Goal: Task Accomplishment & Management: Manage account settings

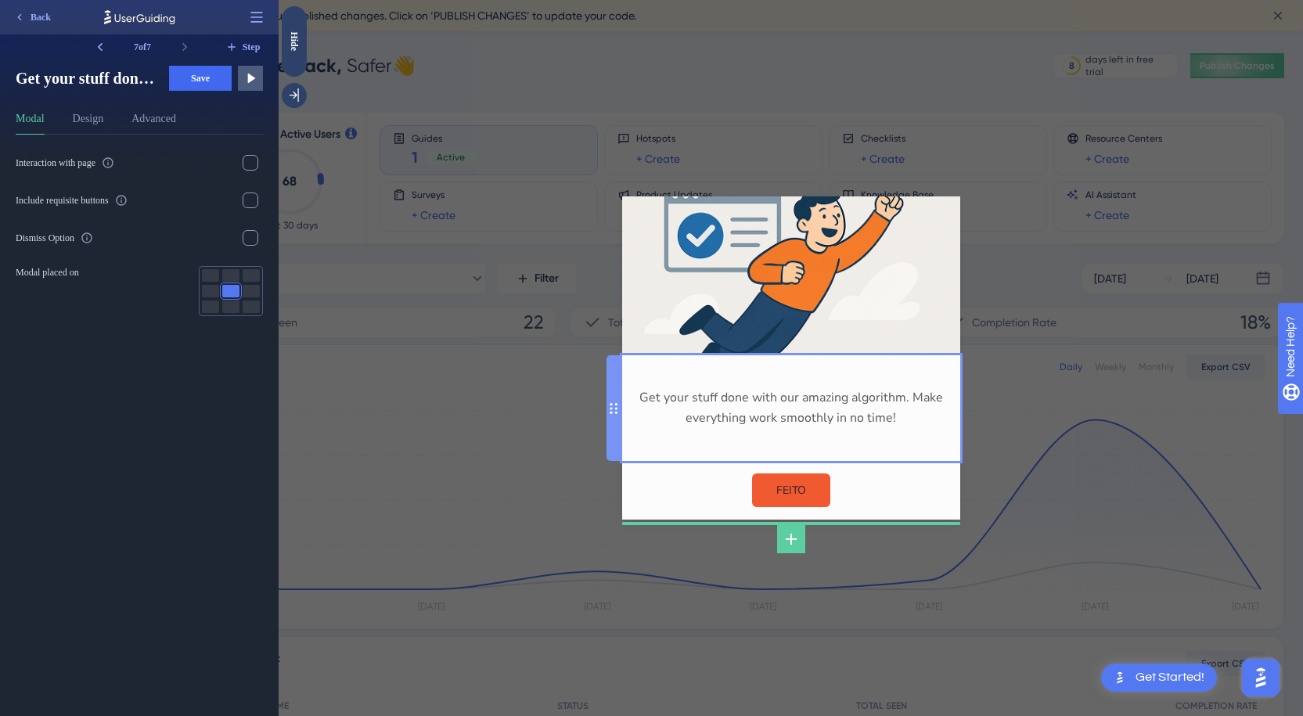
click at [889, 419] on div "Get your stuff done with our amazing algorithm. Make everything work smoothly i…" at bounding box center [790, 408] width 313 height 81
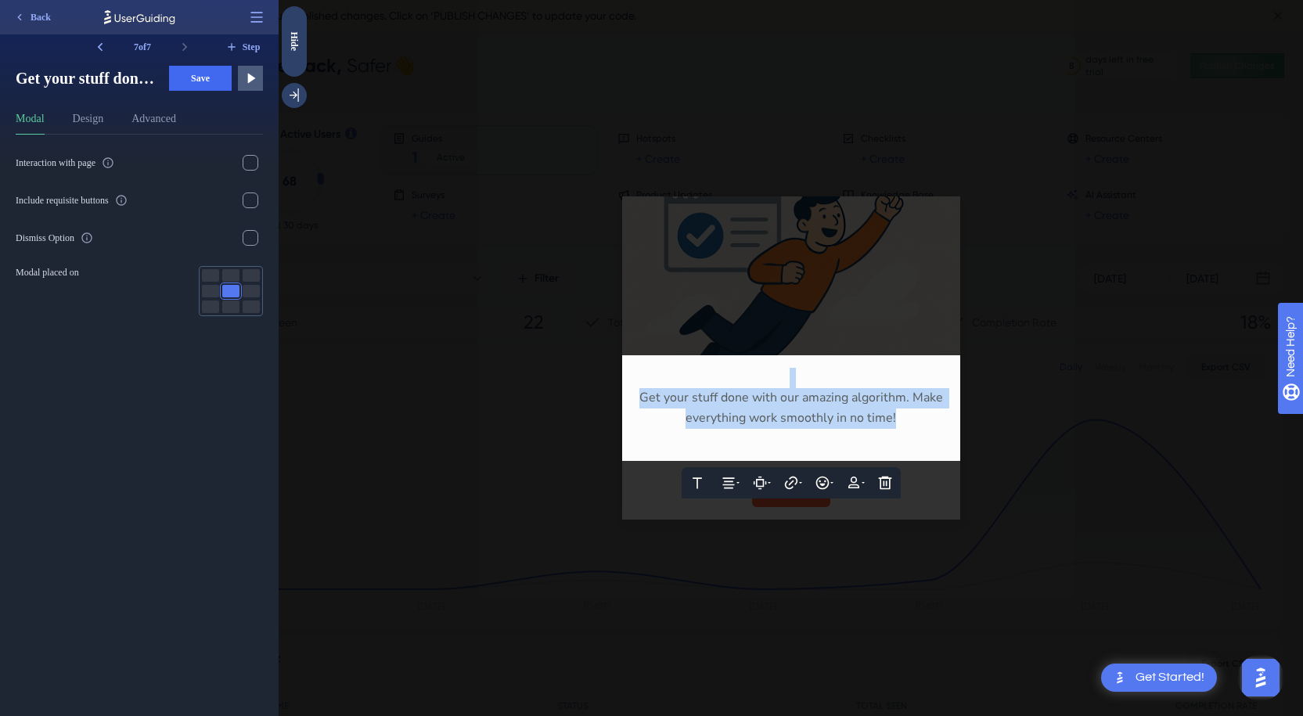
drag, startPoint x: 900, startPoint y: 419, endPoint x: 582, endPoint y: 371, distance: 322.0
click at [582, 371] on div "Text Alignment Paddings Hyperlink Emojis Personalization Delete Get your stuff …" at bounding box center [791, 358] width 1024 height 716
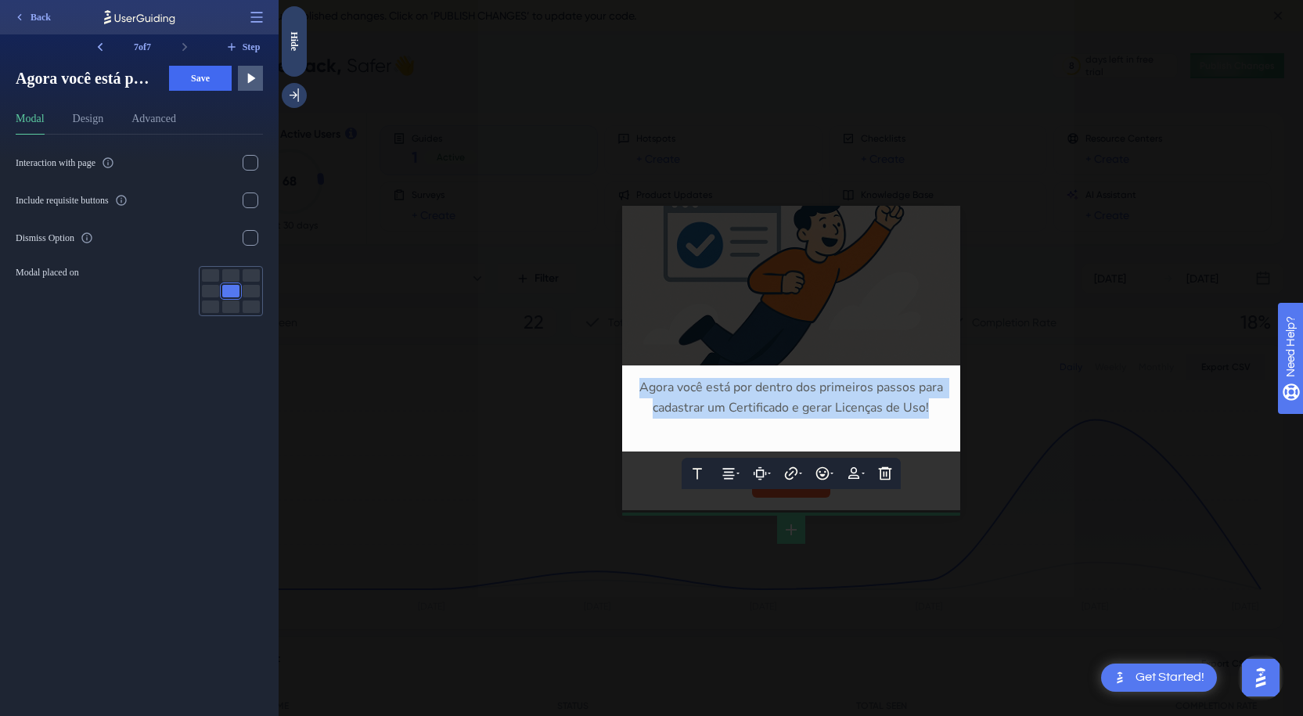
drag, startPoint x: 944, startPoint y: 407, endPoint x: 614, endPoint y: 381, distance: 331.2
click at [622, 381] on div "Text Alignment Paddings Hyperlink Emojis Personalization Delete Agora você está…" at bounding box center [791, 408] width 338 height 86
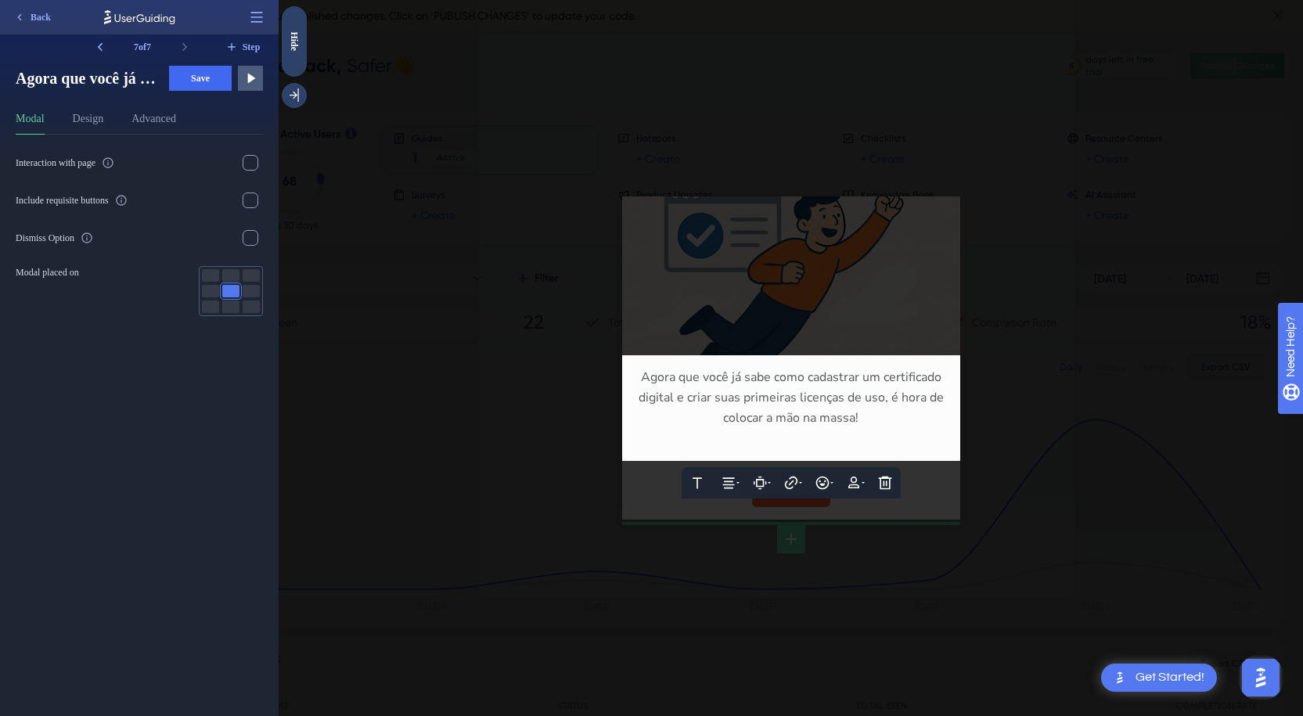
click at [1013, 418] on div at bounding box center [791, 358] width 1024 height 716
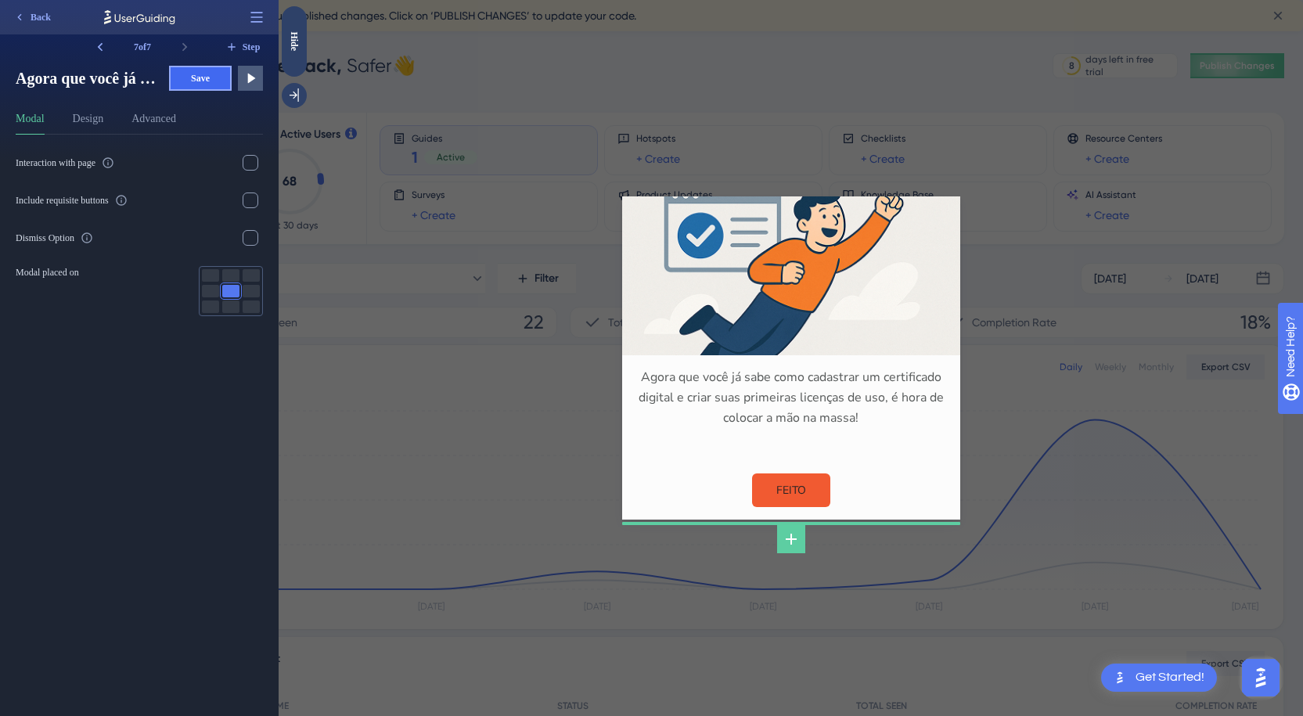
click at [196, 81] on span "Save" at bounding box center [200, 78] width 19 height 13
click at [454, 406] on div "Agora que você já sabe como cadastrar um certificado digital e criar suas prime…" at bounding box center [791, 358] width 1024 height 716
click at [106, 45] on icon at bounding box center [100, 47] width 16 height 16
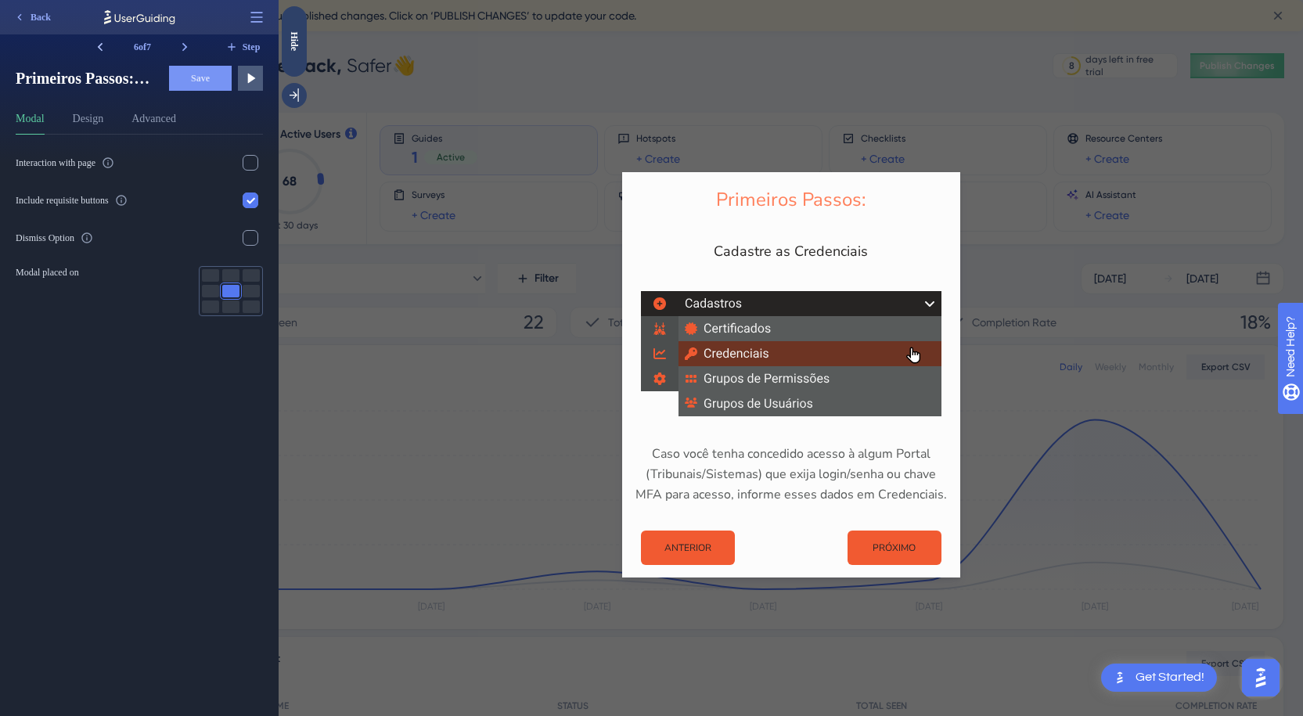
click at [106, 45] on icon at bounding box center [100, 47] width 16 height 16
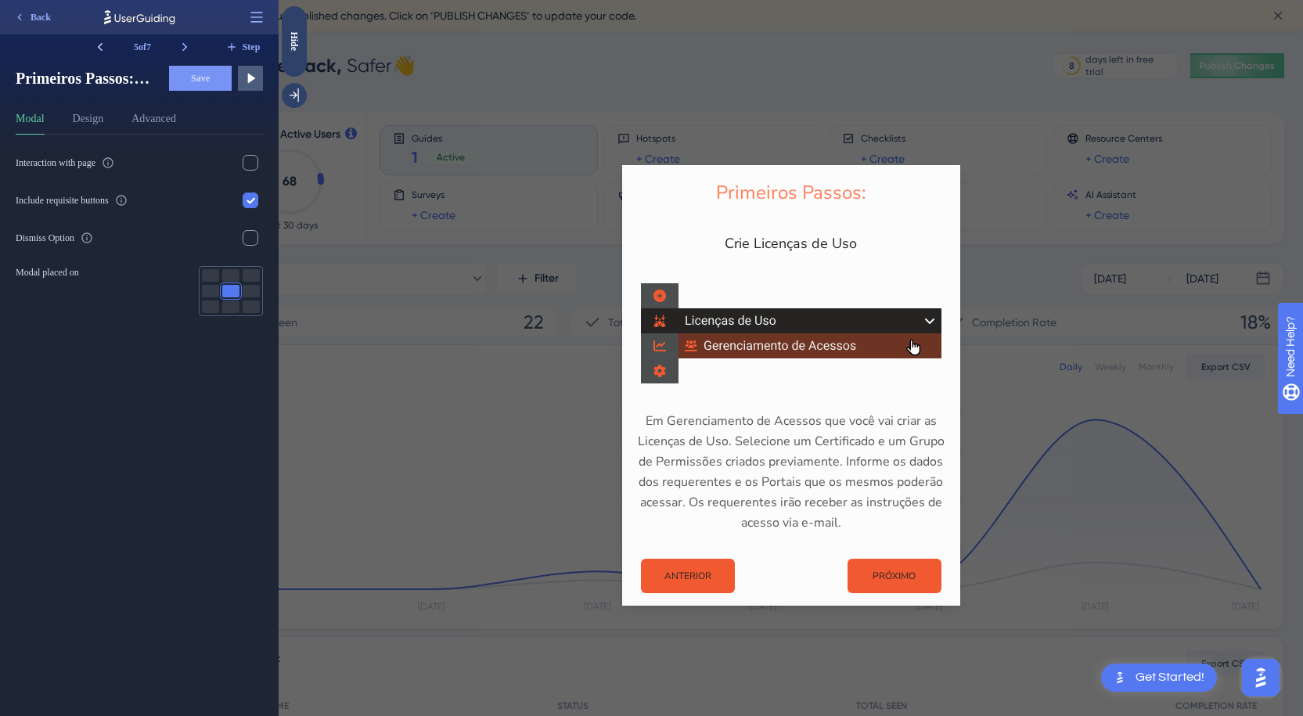
click at [106, 45] on icon at bounding box center [100, 47] width 16 height 16
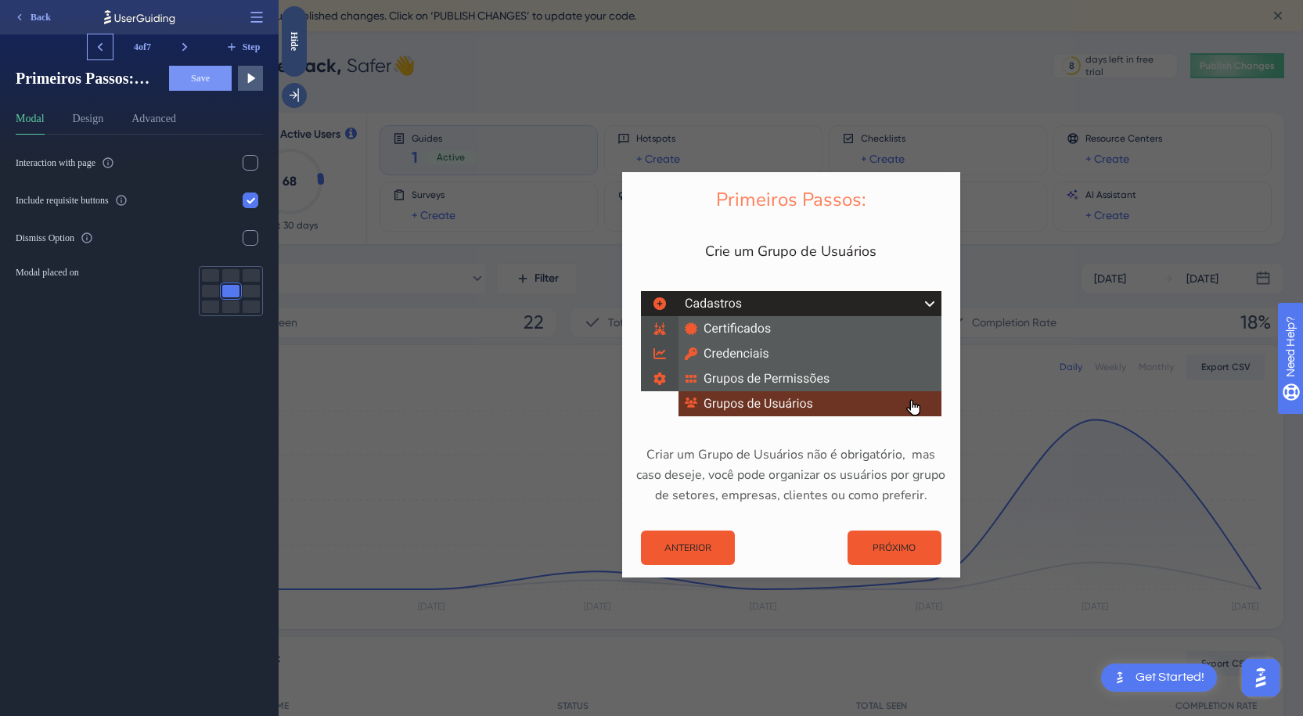
click at [106, 45] on icon at bounding box center [100, 47] width 16 height 16
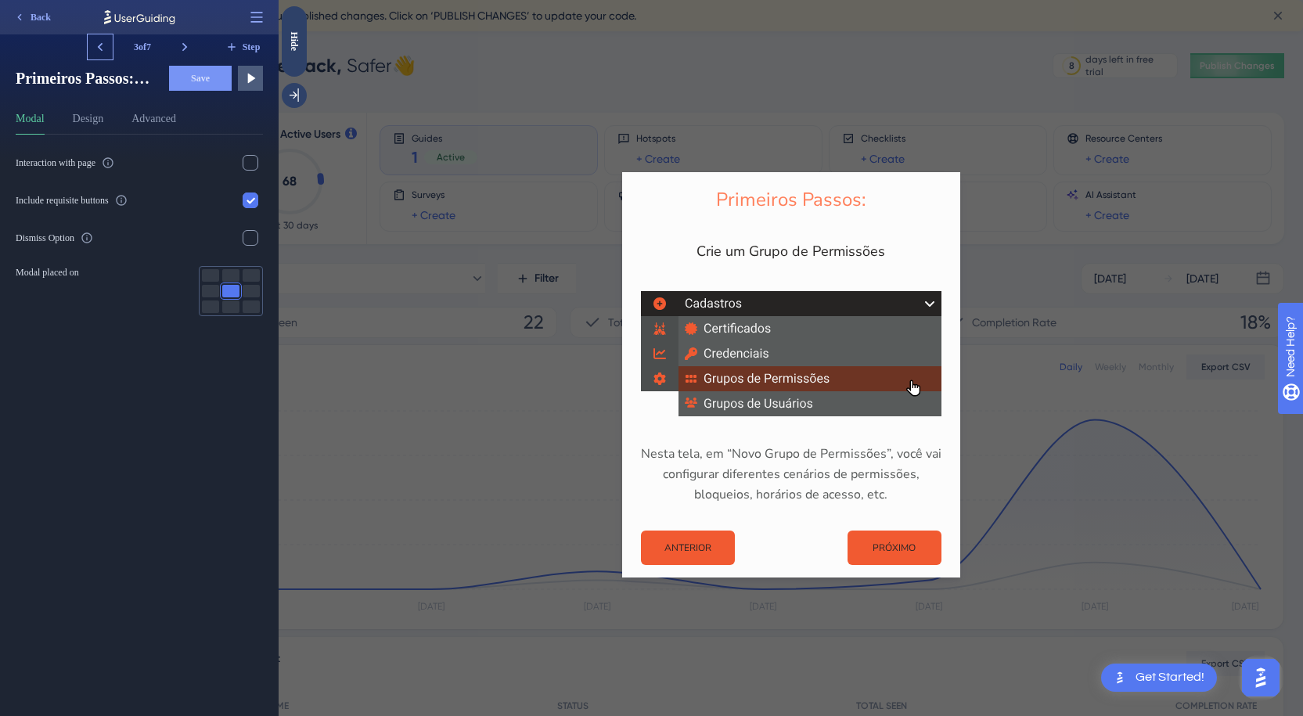
click at [106, 45] on icon at bounding box center [100, 47] width 16 height 16
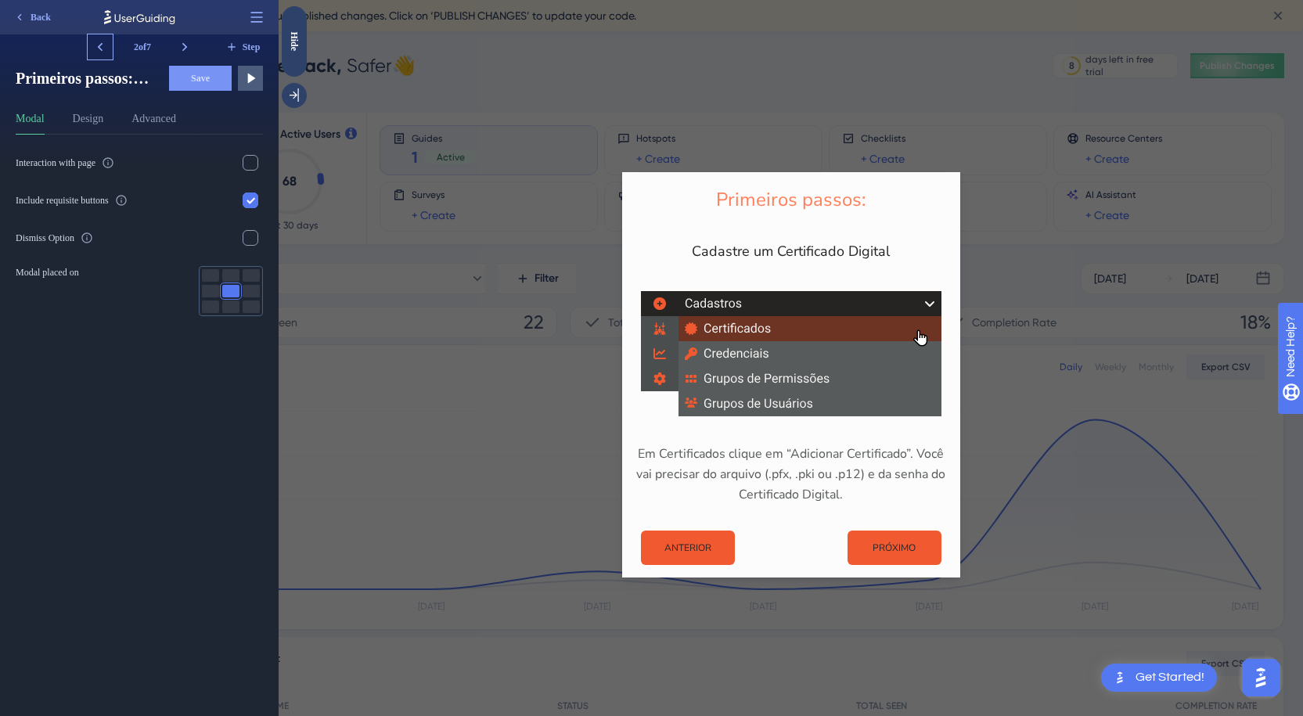
click at [106, 45] on icon at bounding box center [100, 47] width 16 height 16
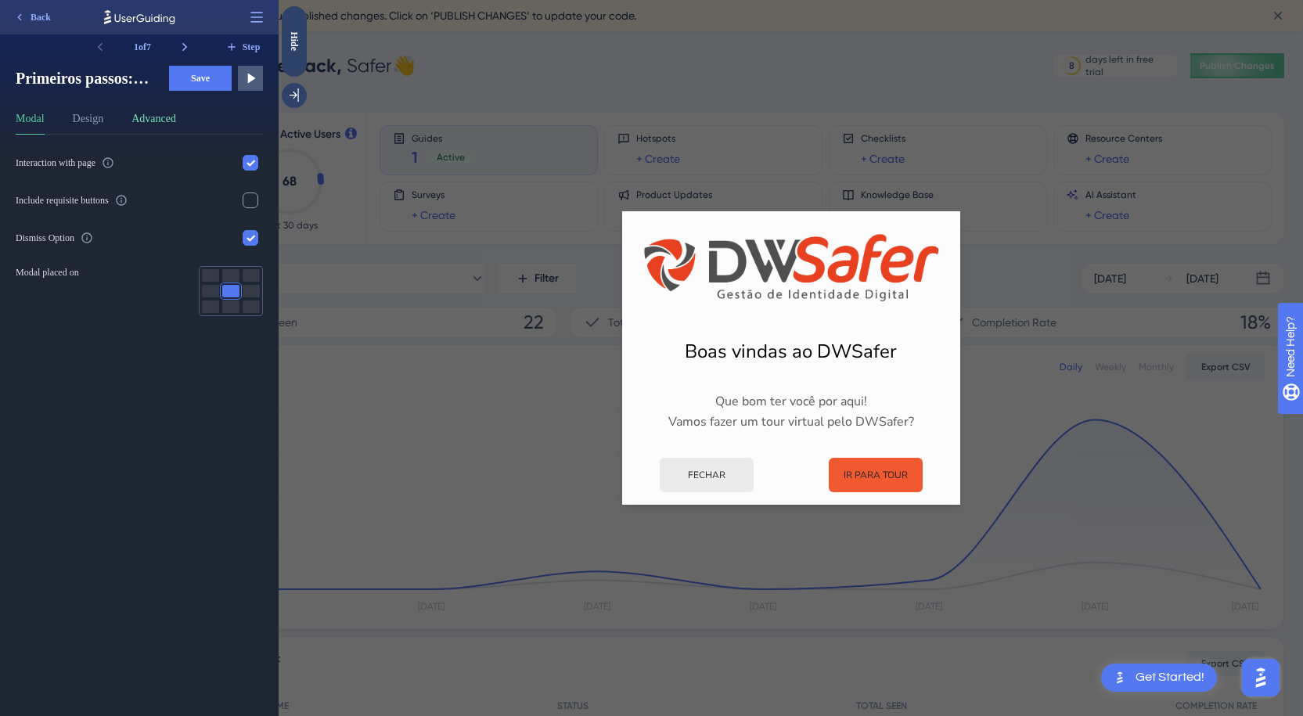
click at [170, 118] on button "Advanced" at bounding box center [153, 122] width 45 height 25
click at [81, 124] on button "Design" at bounding box center [88, 122] width 31 height 25
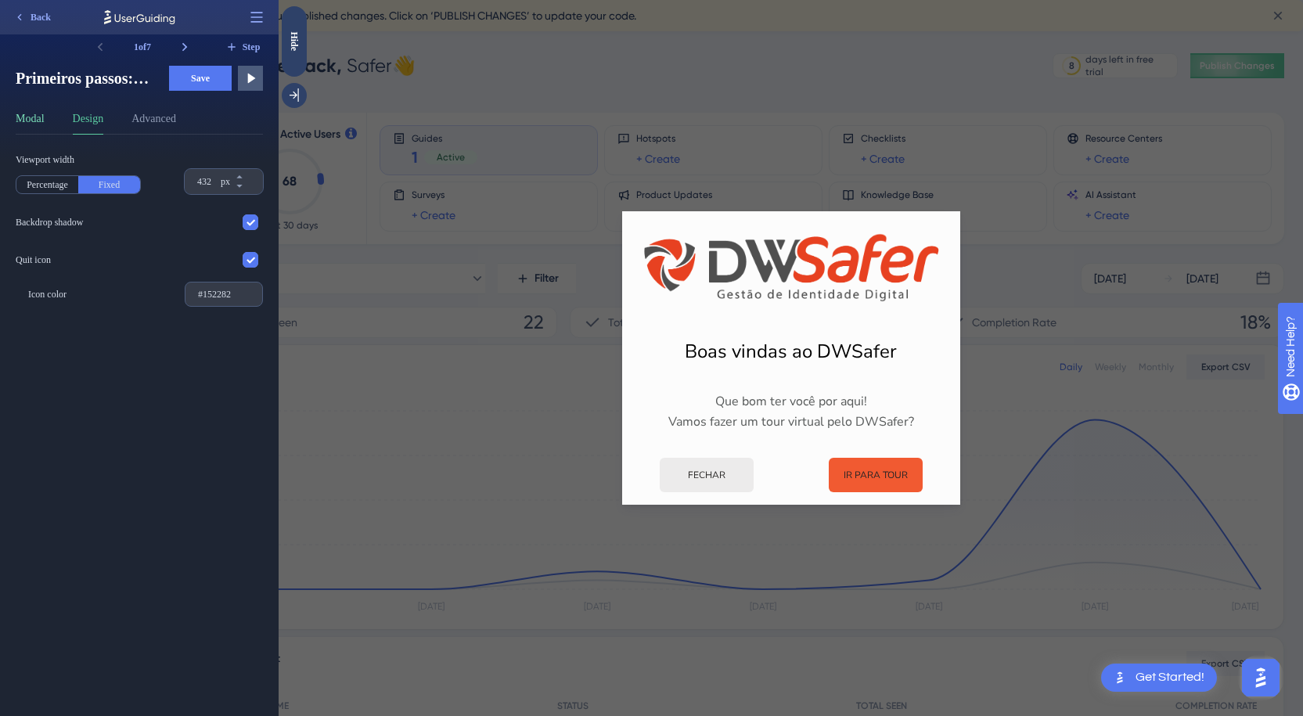
click at [41, 124] on button "Modal" at bounding box center [30, 122] width 29 height 25
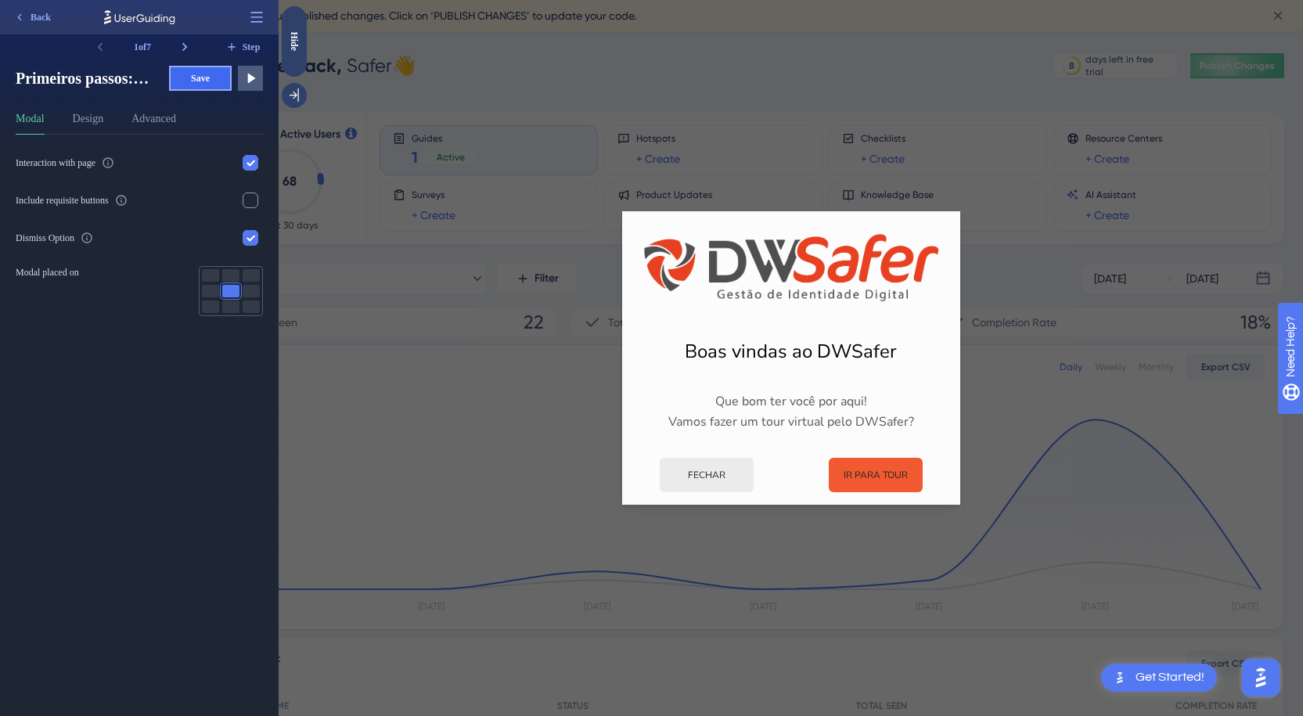
click at [201, 70] on button "Save" at bounding box center [200, 78] width 63 height 25
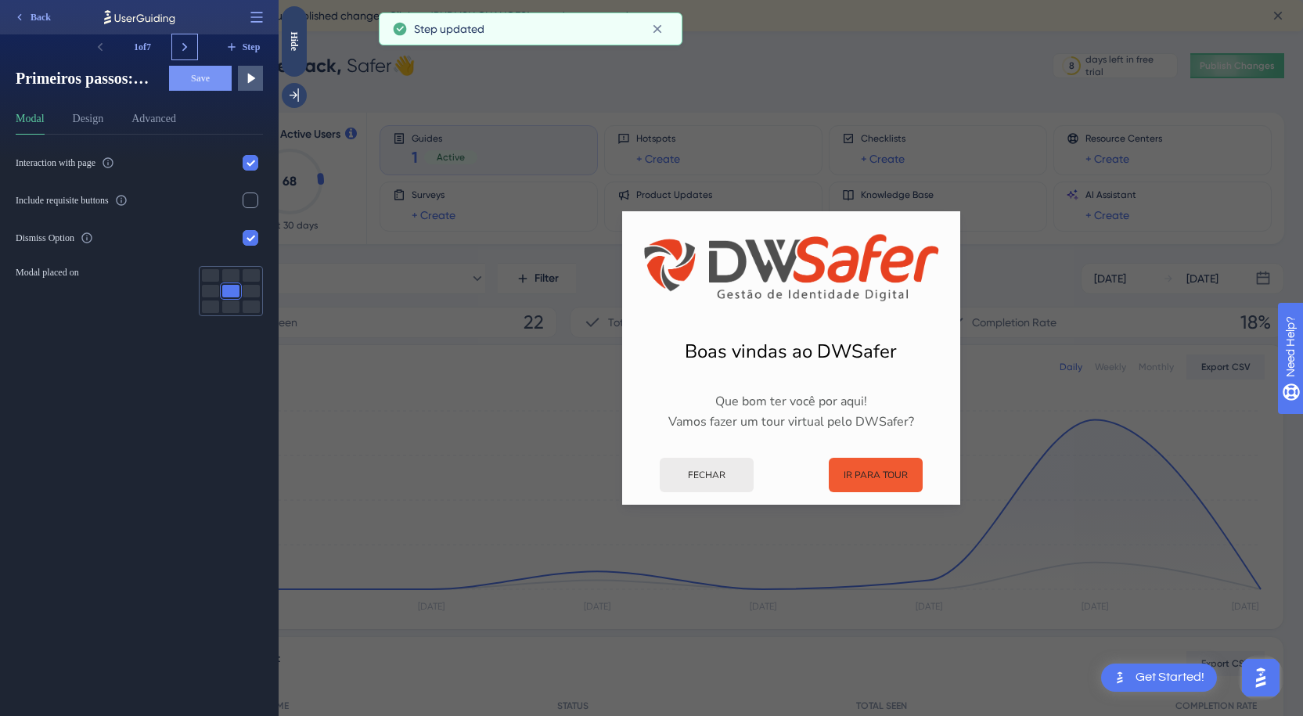
click at [186, 47] on icon at bounding box center [184, 47] width 5 height 9
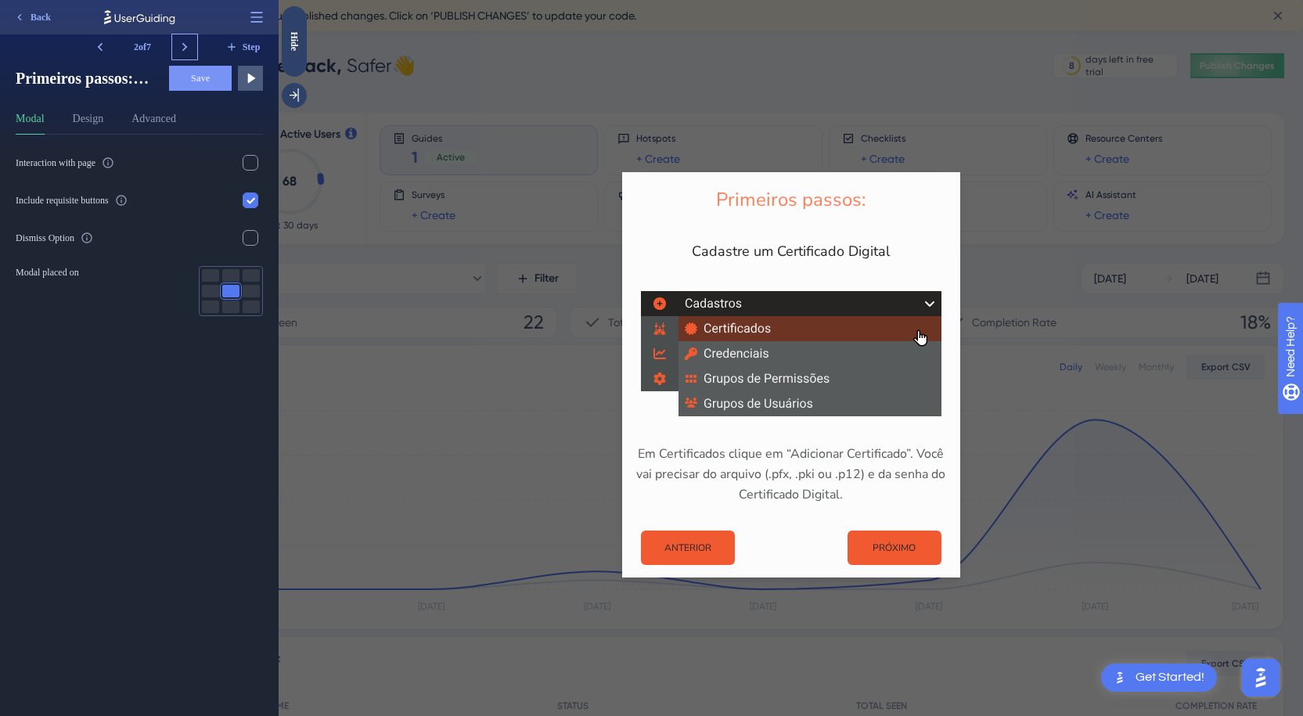
click at [186, 47] on icon at bounding box center [184, 47] width 5 height 9
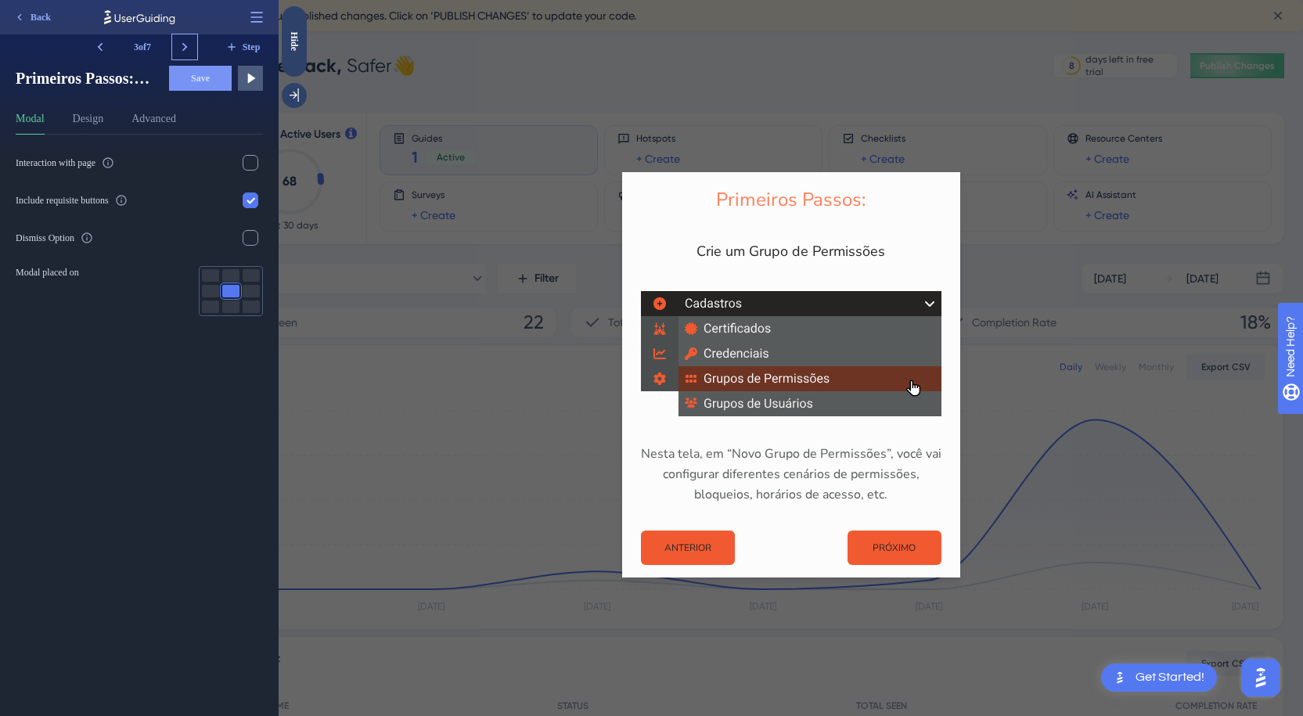
click at [186, 47] on icon at bounding box center [184, 47] width 5 height 9
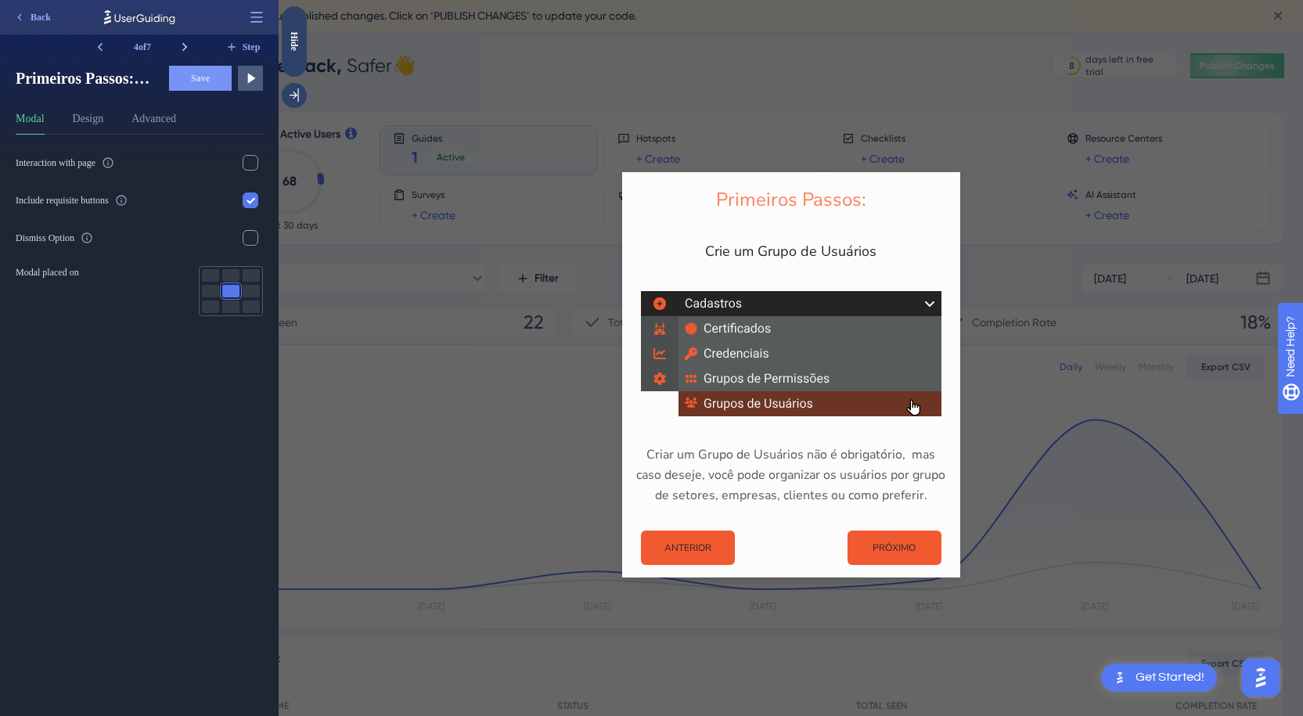
click at [186, 47] on icon at bounding box center [184, 47] width 5 height 9
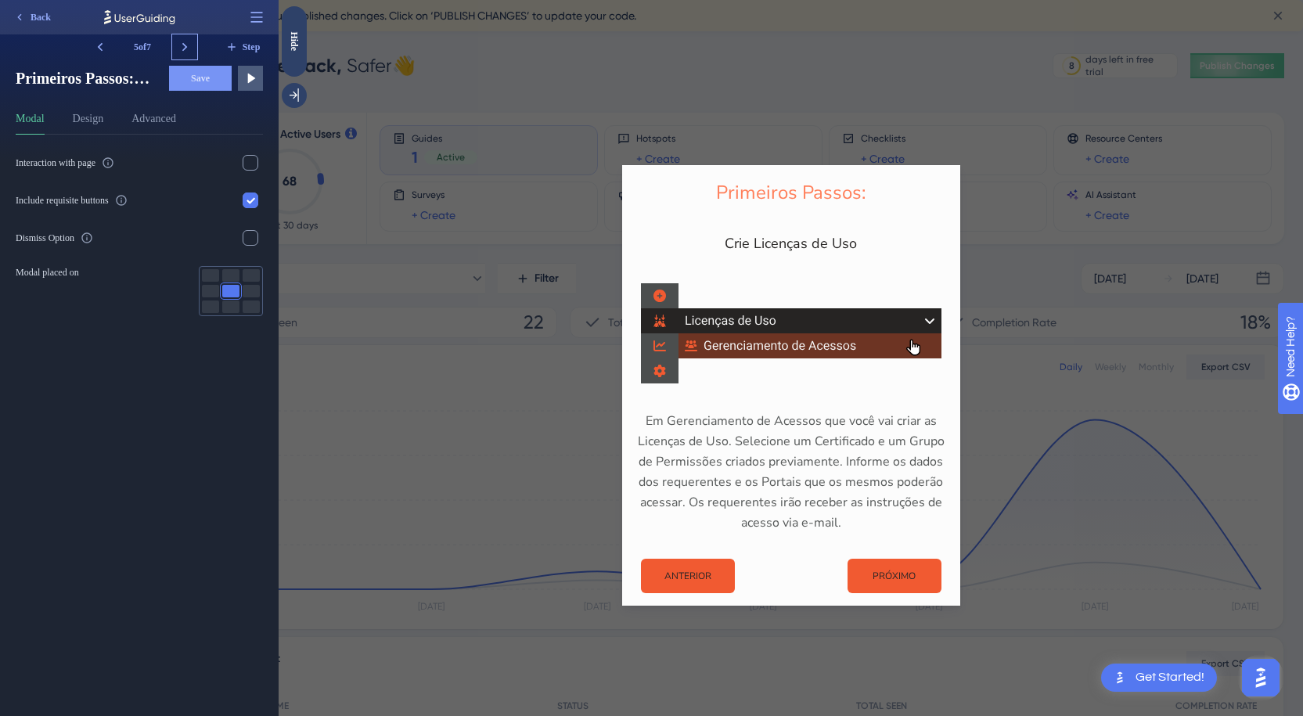
click at [186, 47] on icon at bounding box center [184, 47] width 5 height 9
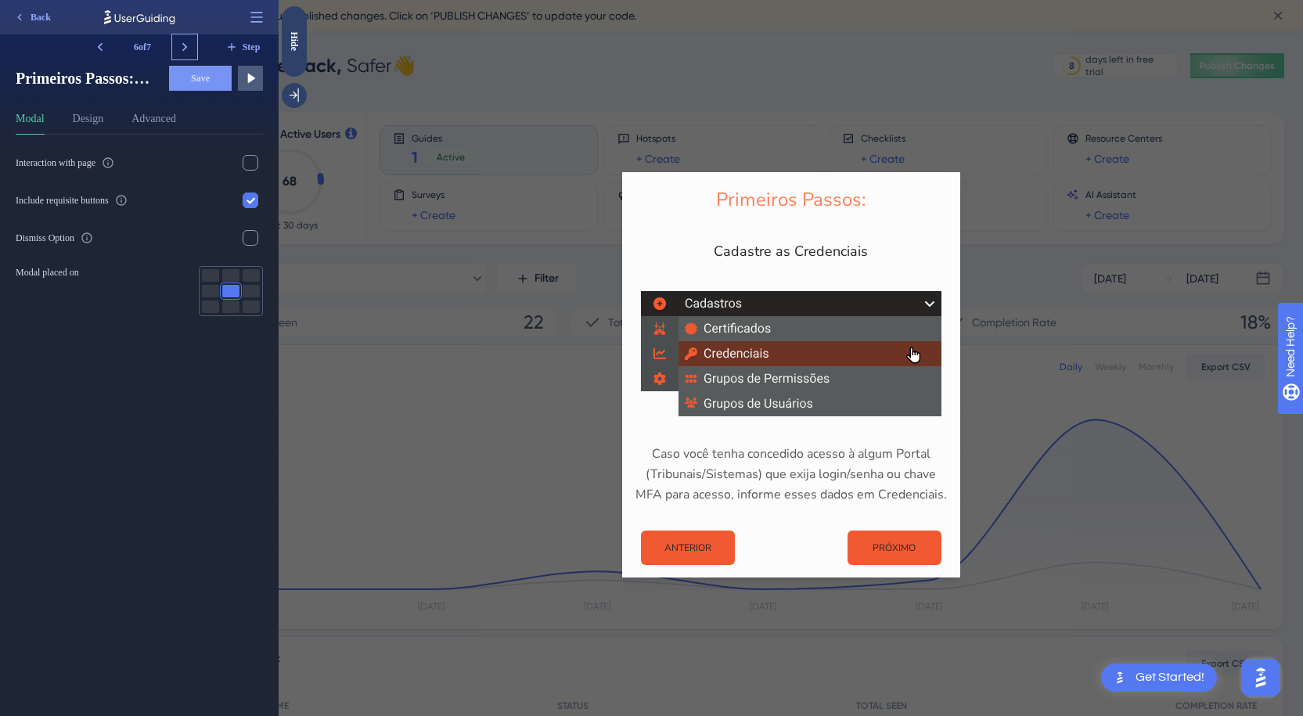
click at [186, 47] on icon at bounding box center [184, 47] width 5 height 9
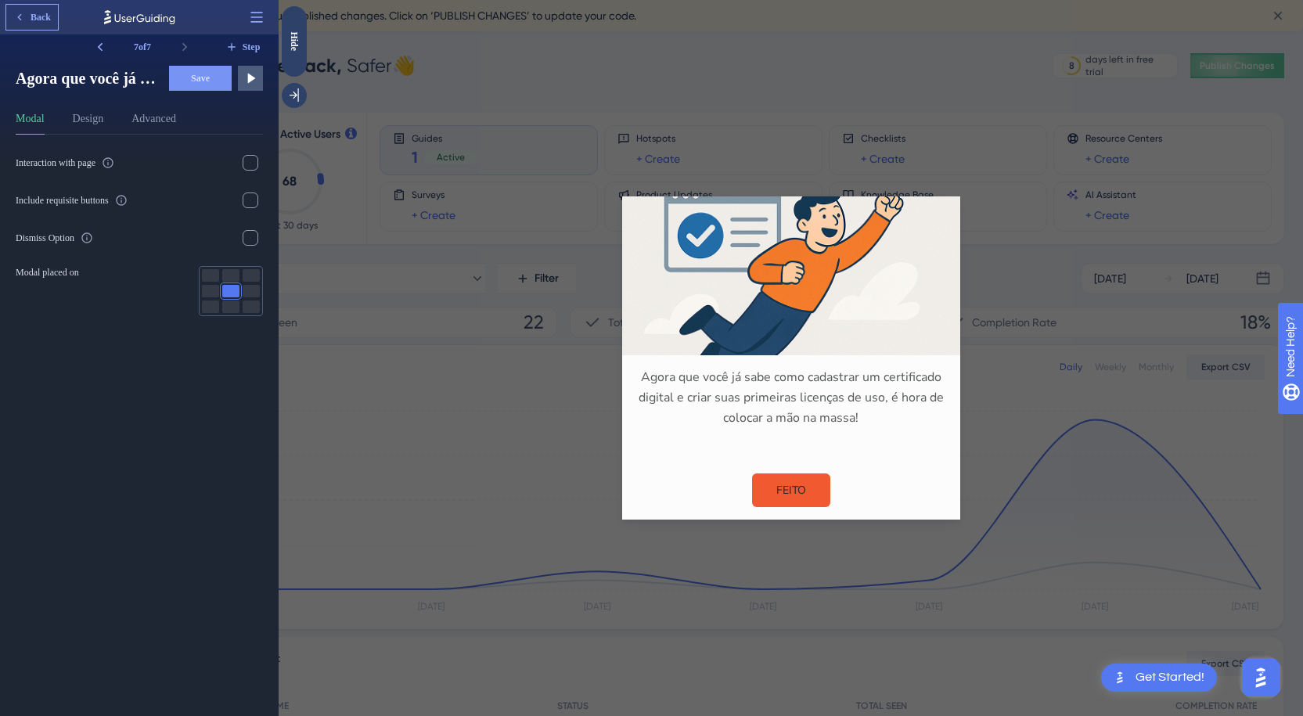
click at [31, 16] on span "Back" at bounding box center [41, 17] width 20 height 13
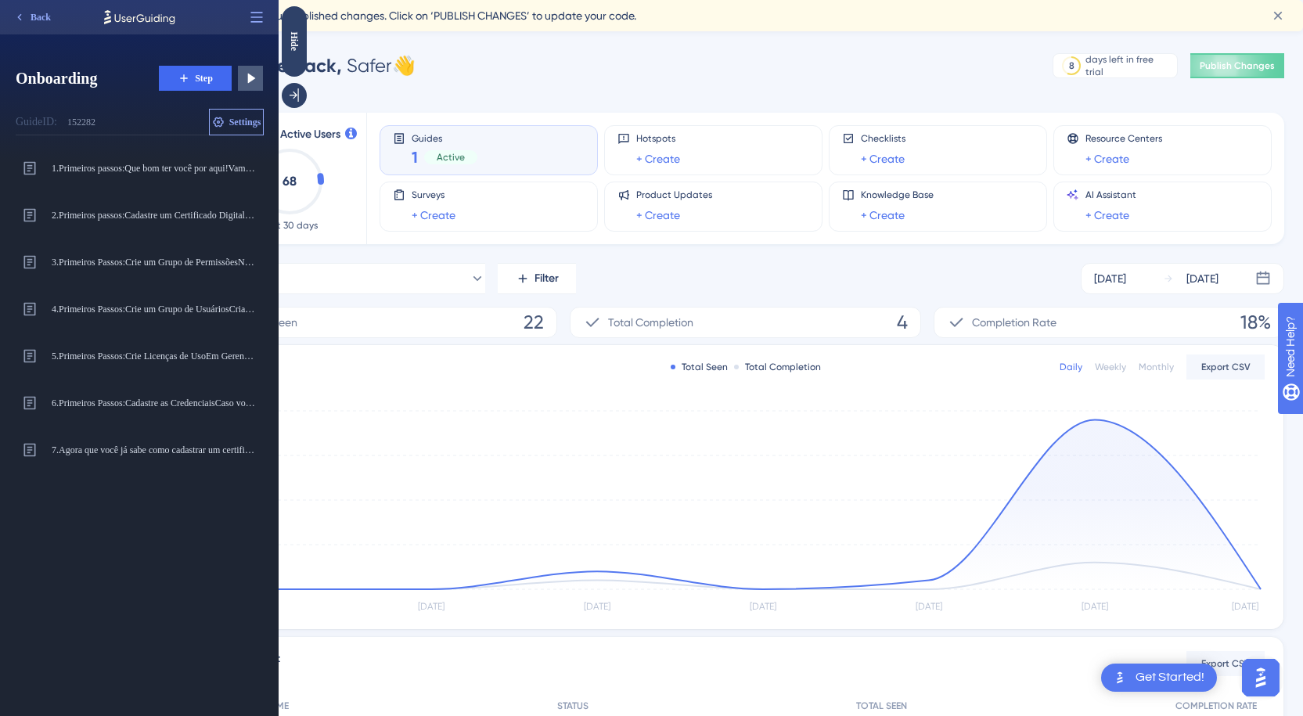
click at [231, 124] on span "Settings" at bounding box center [245, 122] width 32 height 13
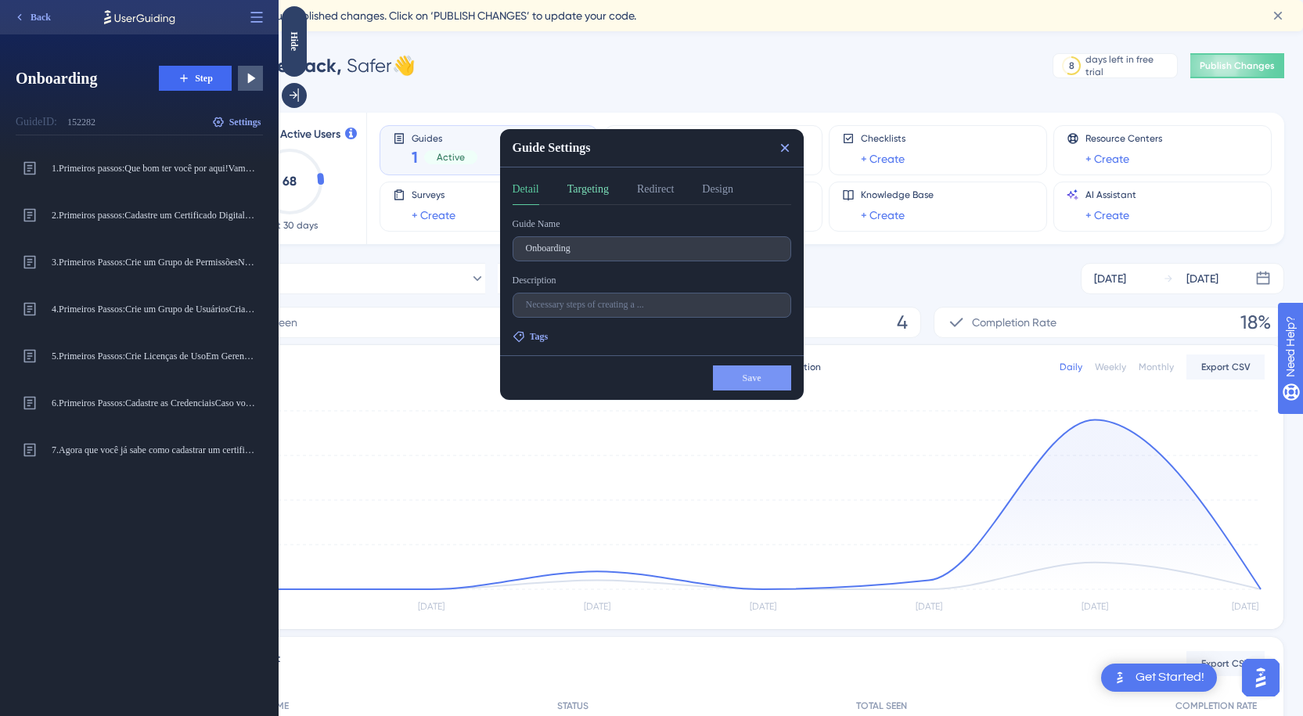
click at [607, 201] on button "Targeting" at bounding box center [587, 192] width 41 height 25
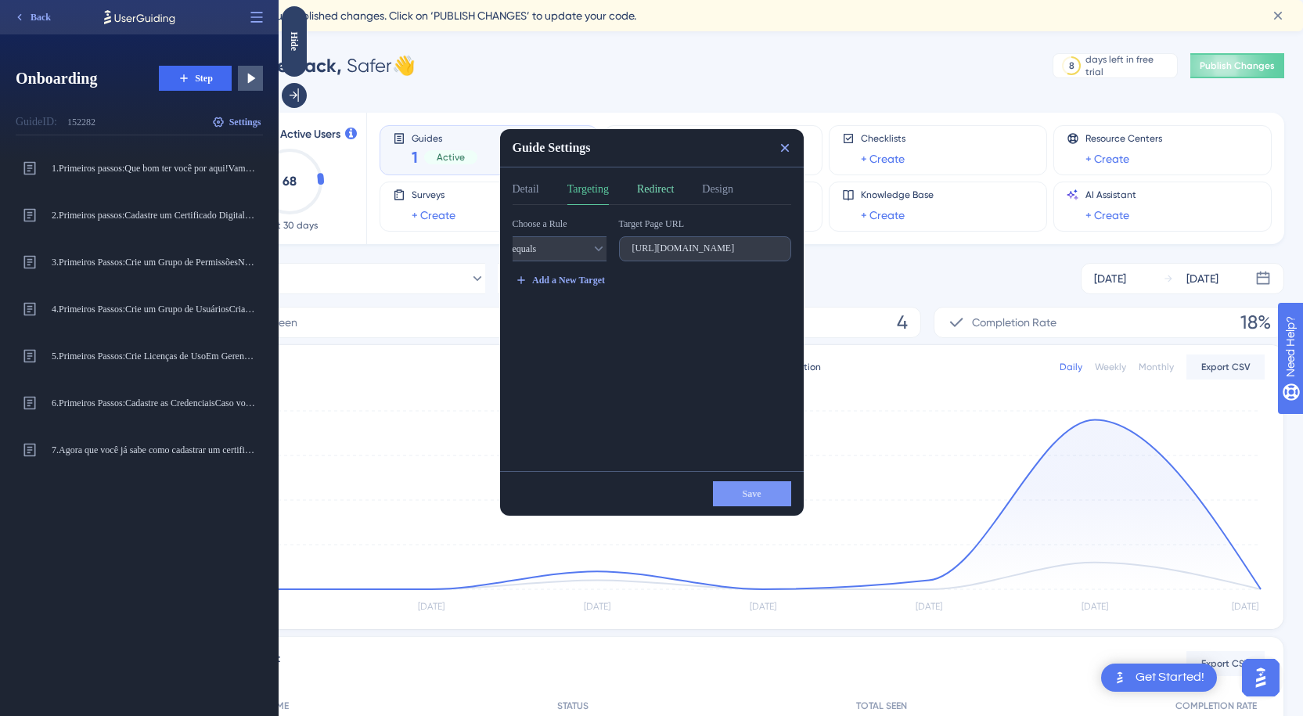
click at [666, 189] on button "Redirect" at bounding box center [655, 192] width 37 height 25
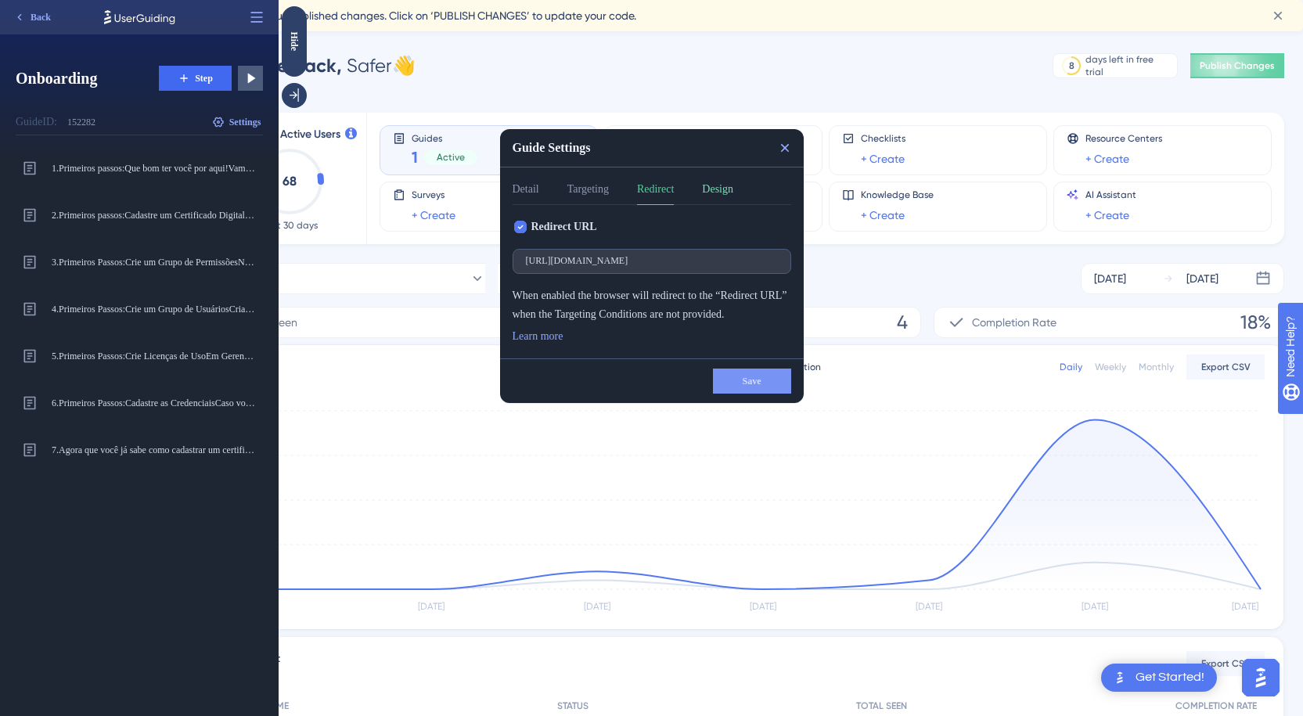
click at [721, 189] on button "Design" at bounding box center [717, 192] width 31 height 25
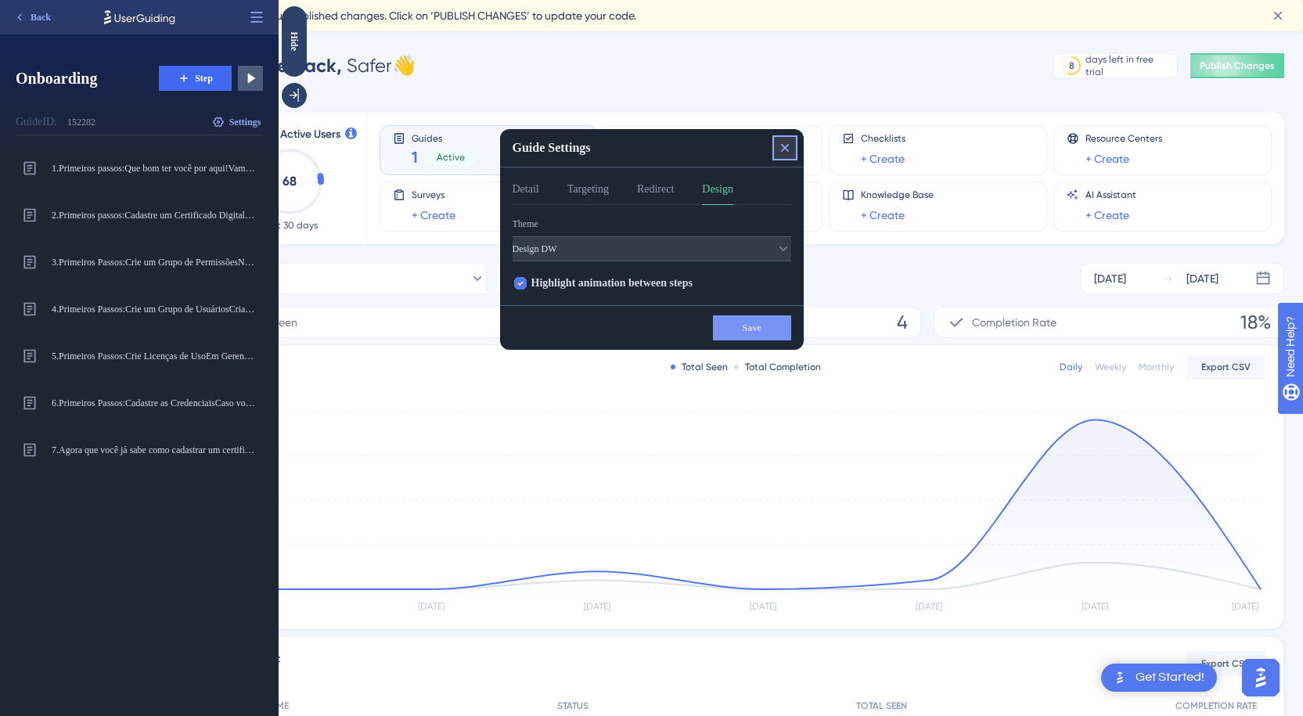
click at [784, 146] on icon at bounding box center [785, 148] width 16 height 16
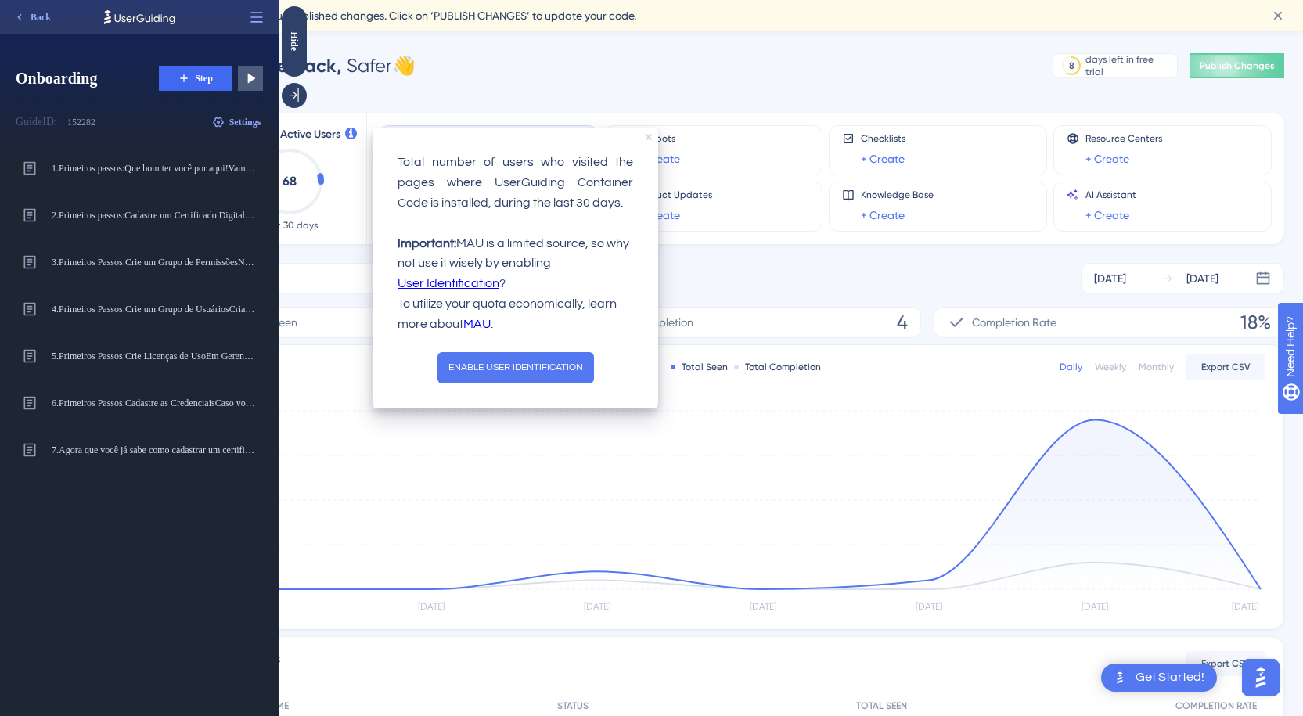
click at [647, 136] on icon "close tooltip" at bounding box center [648, 137] width 6 height 6
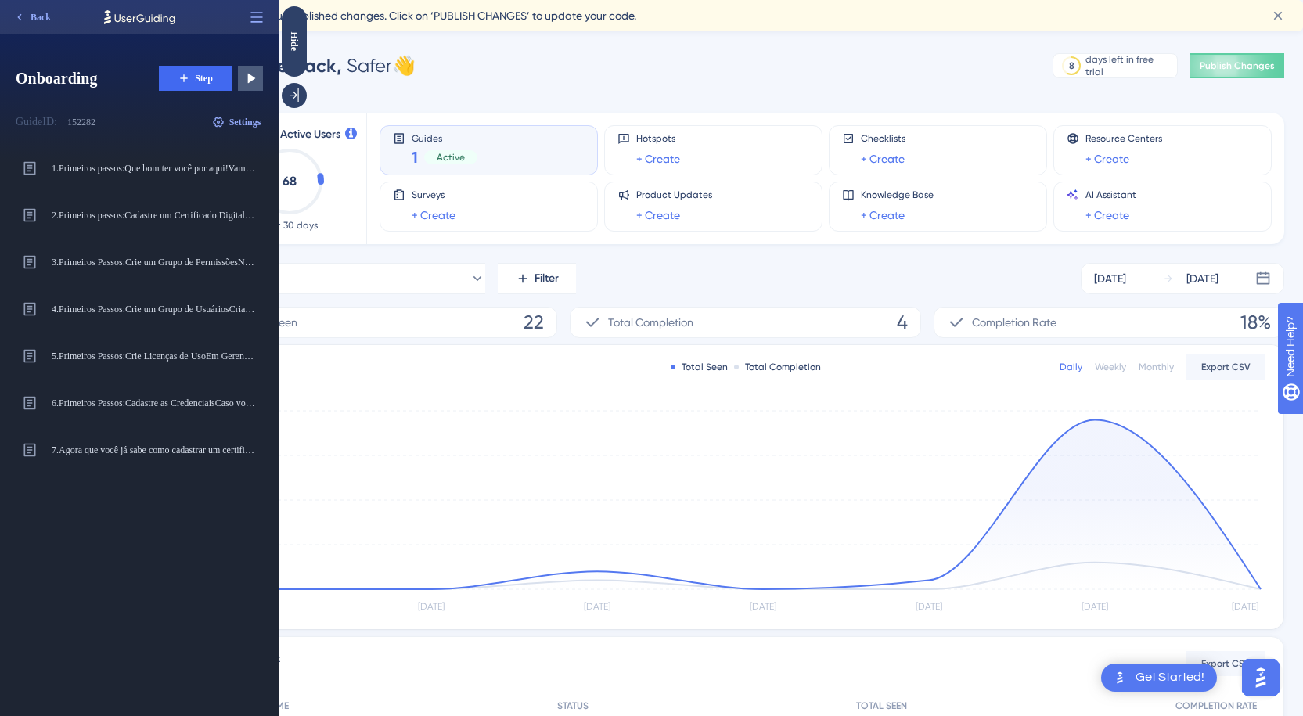
click at [518, 0] on html "Get Started! Performance Users Engagement Widgets Feedback Product Updates Know…" at bounding box center [651, 0] width 1303 height 0
click at [221, 167] on icon at bounding box center [219, 168] width 16 height 16
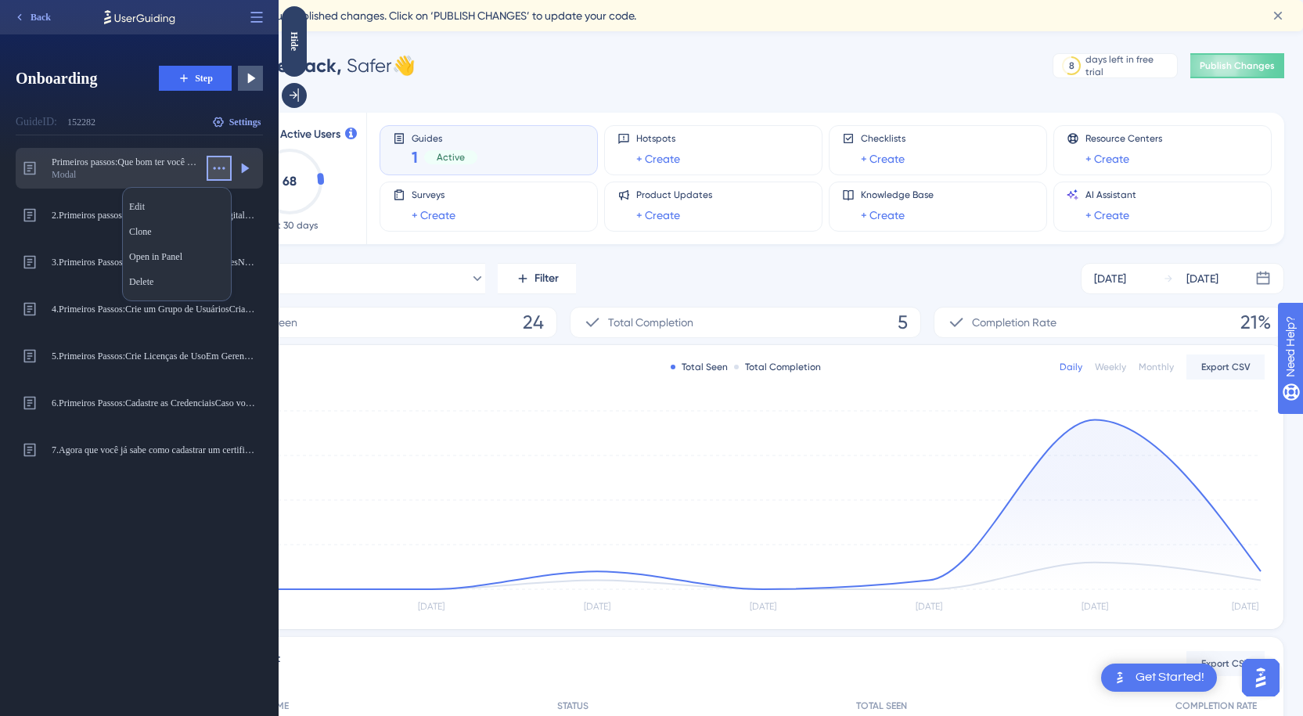
click at [164, 117] on div "Guide ID: 152282 Copy Settings" at bounding box center [139, 123] width 247 height 26
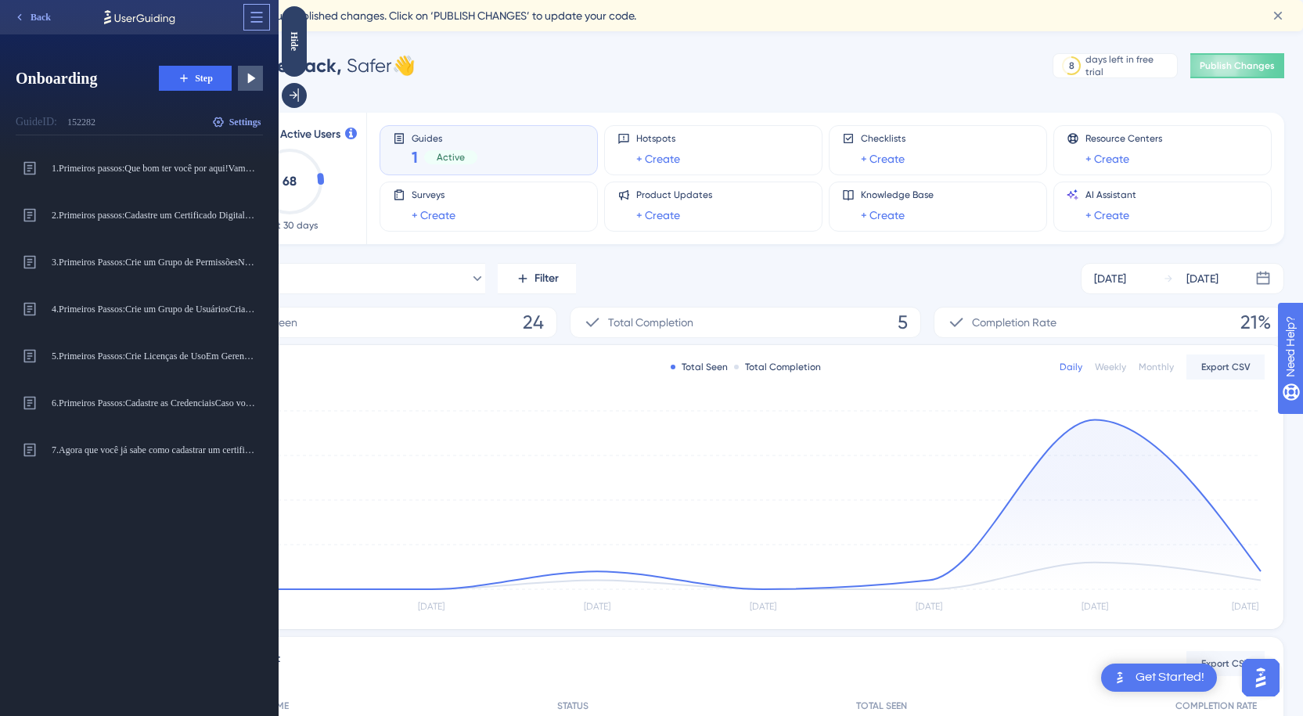
click at [258, 17] on icon at bounding box center [257, 17] width 12 height 10
click at [222, 49] on div "Open in Panel Open in Panel" at bounding box center [202, 55] width 120 height 25
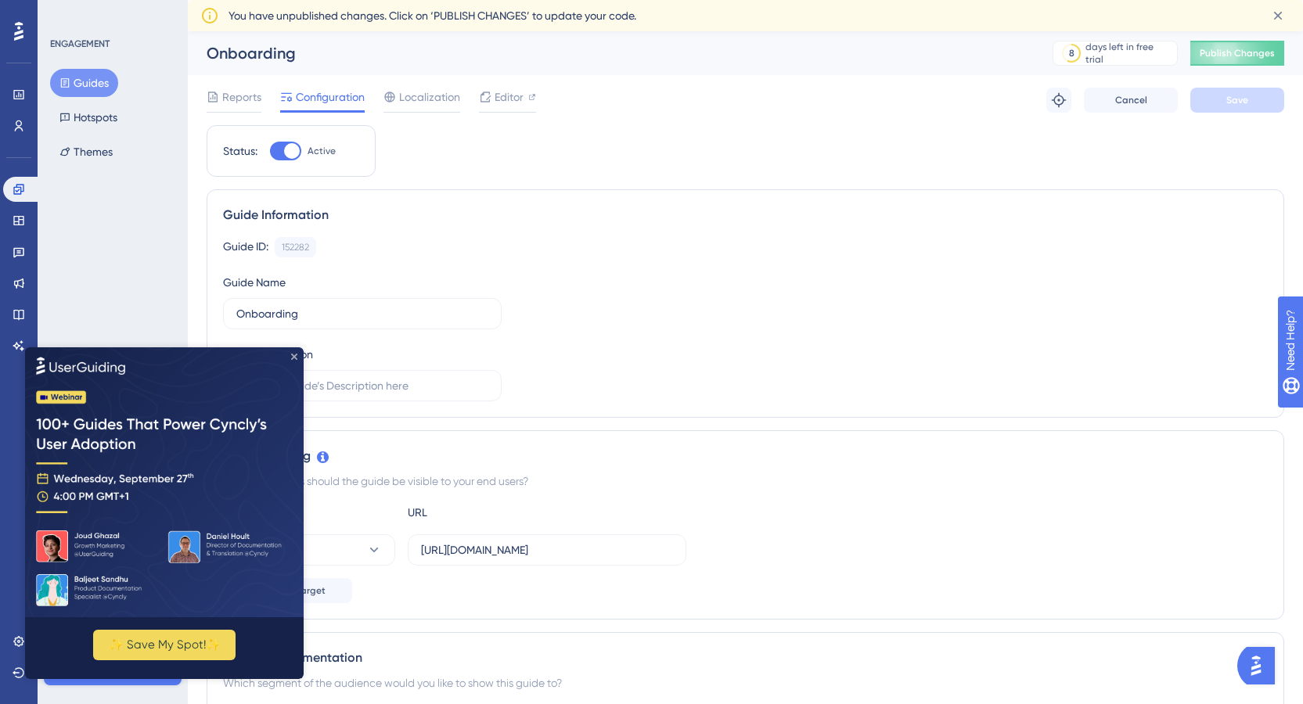
click at [295, 354] on icon "Close Preview" at bounding box center [294, 356] width 6 height 6
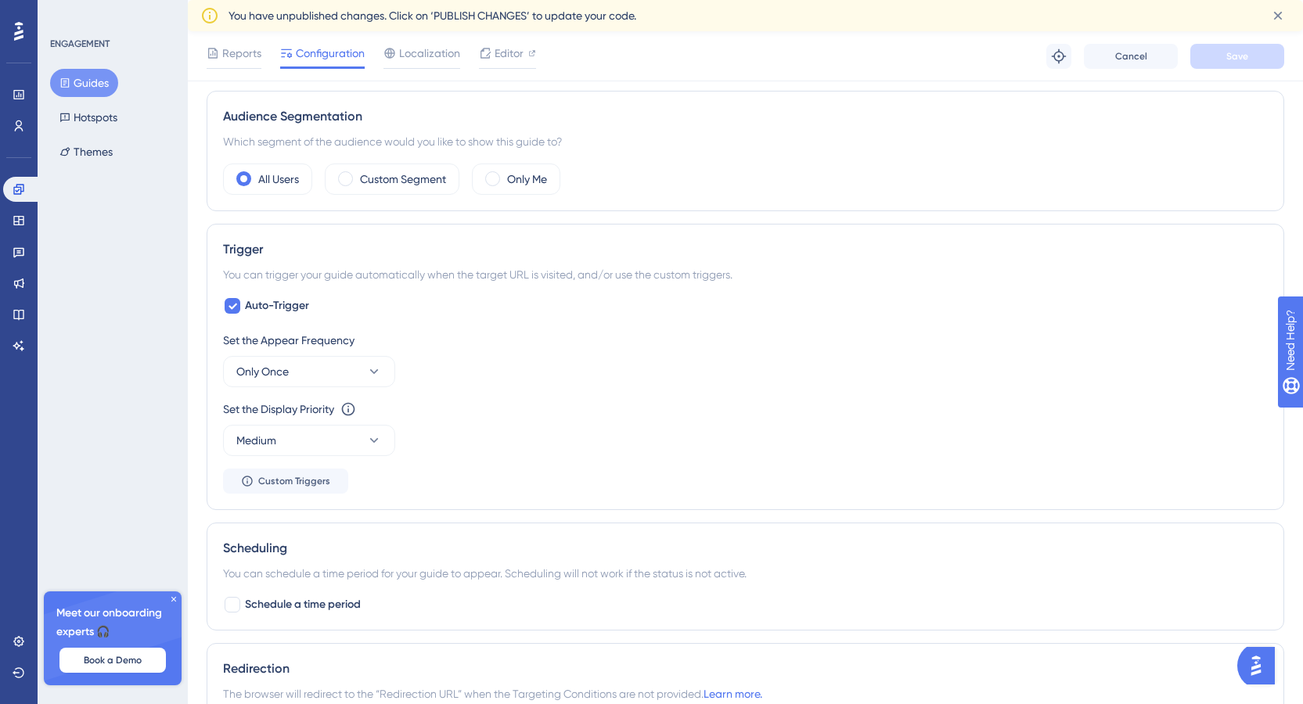
scroll to position [626, 0]
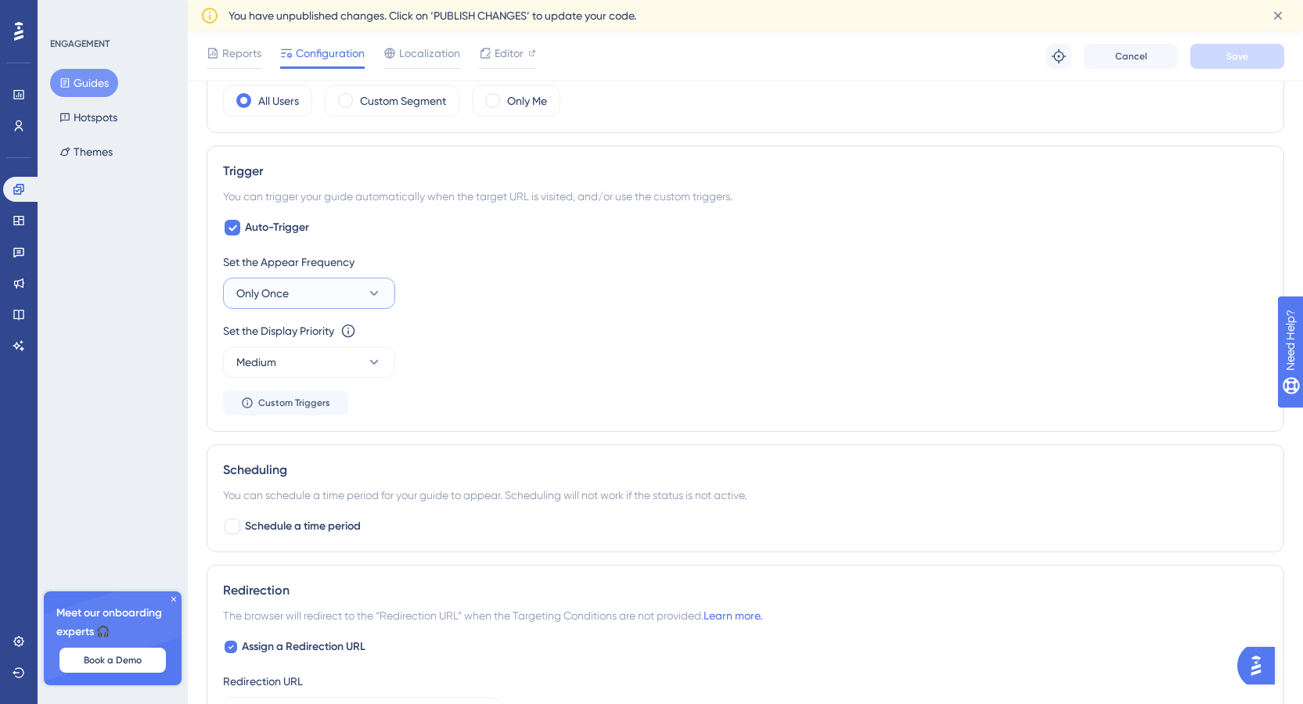
click at [377, 297] on icon at bounding box center [374, 294] width 16 height 16
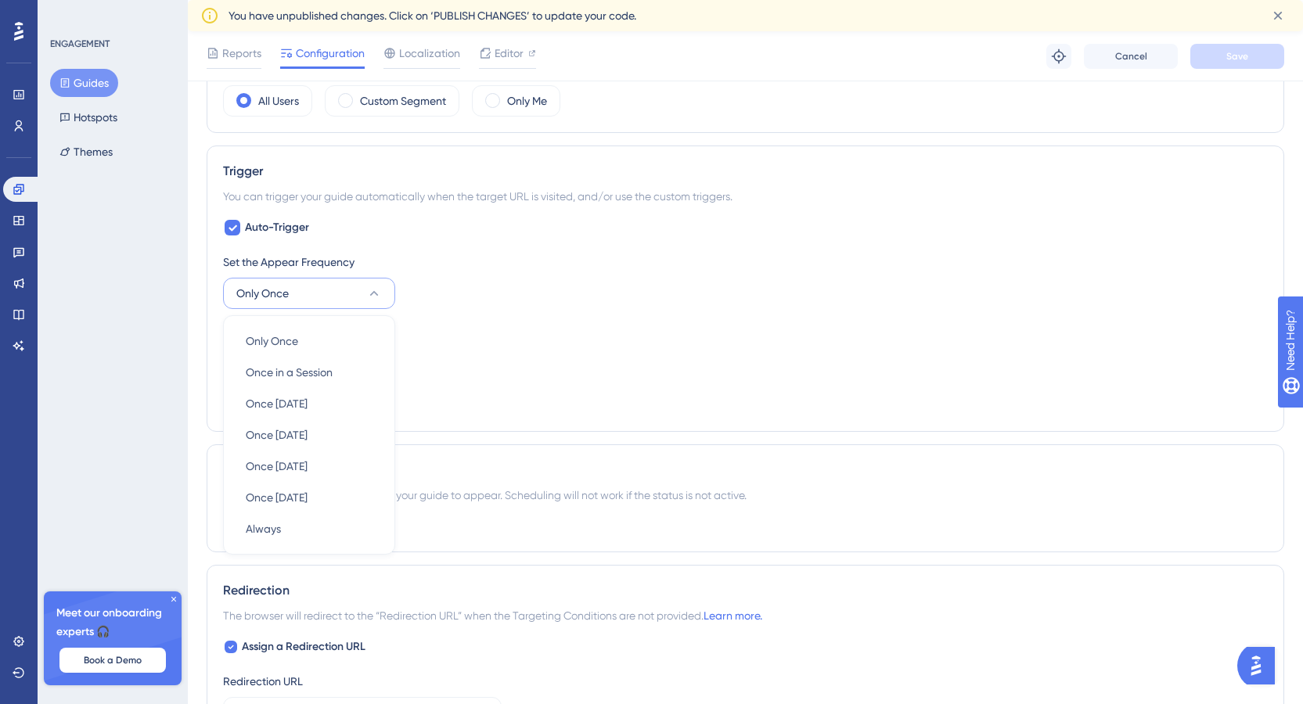
scroll to position [709, 0]
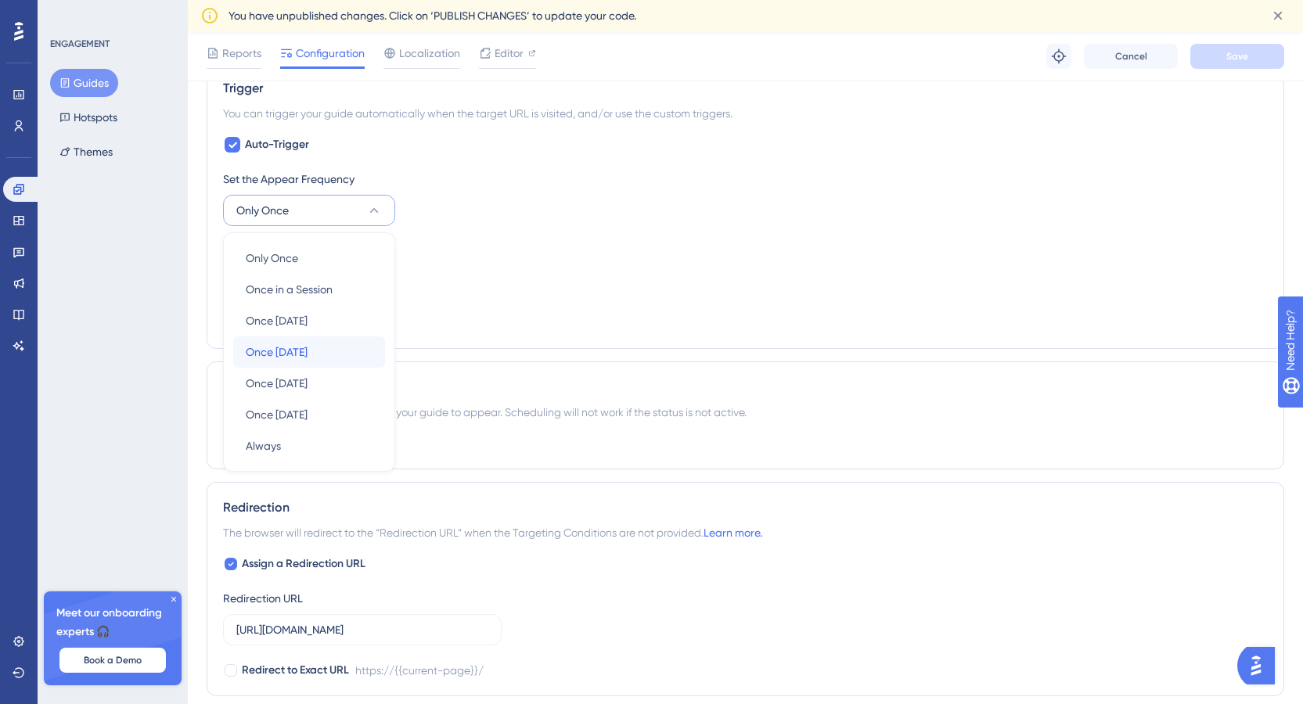
click at [333, 349] on div "Once in 7 days Once in 7 days" at bounding box center [309, 351] width 127 height 31
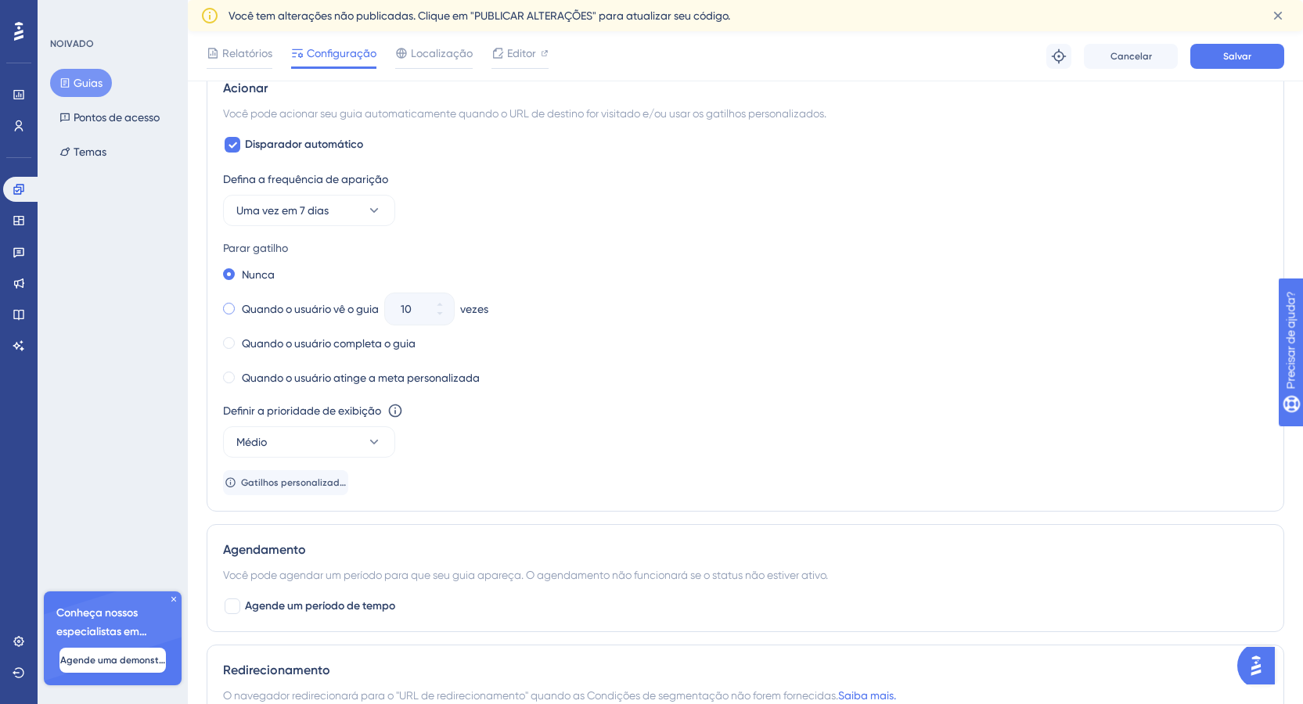
click at [232, 311] on span at bounding box center [229, 309] width 12 height 12
click at [239, 305] on input "radio" at bounding box center [239, 305] width 0 height 0
click at [441, 316] on icon at bounding box center [439, 313] width 9 height 9
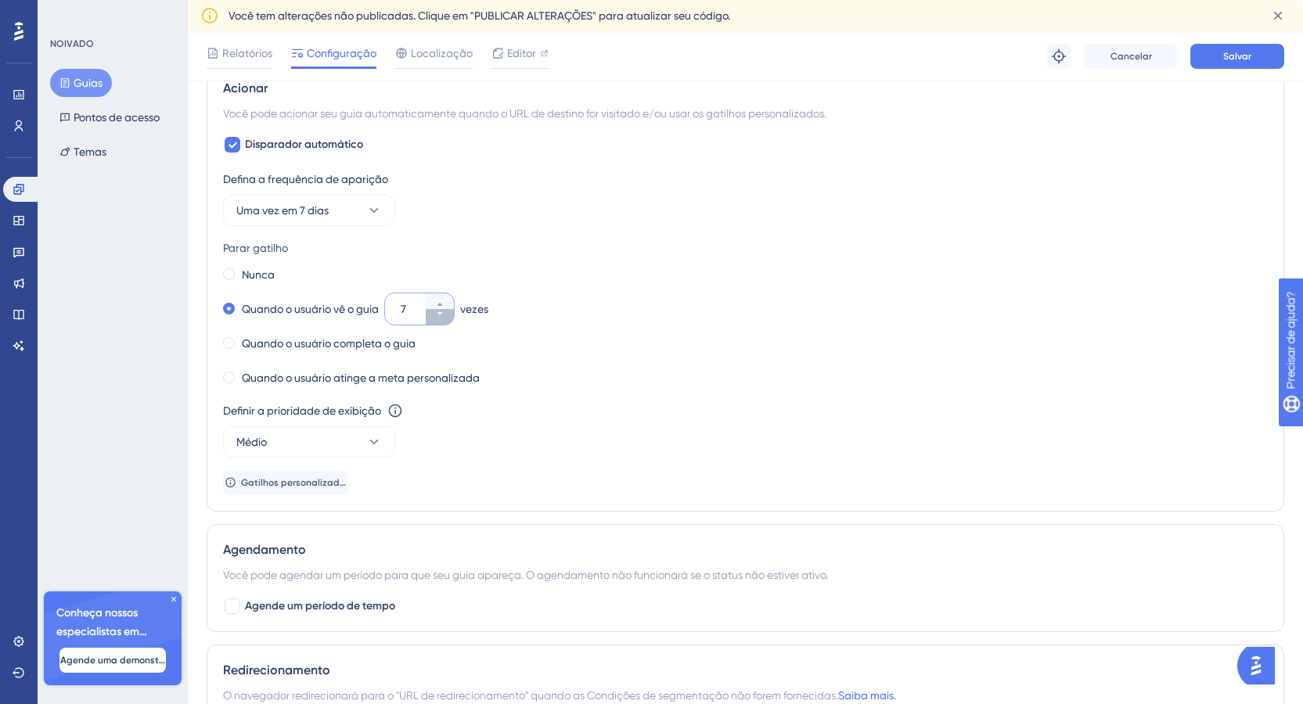
click at [441, 316] on icon at bounding box center [439, 313] width 9 height 9
type input "3"
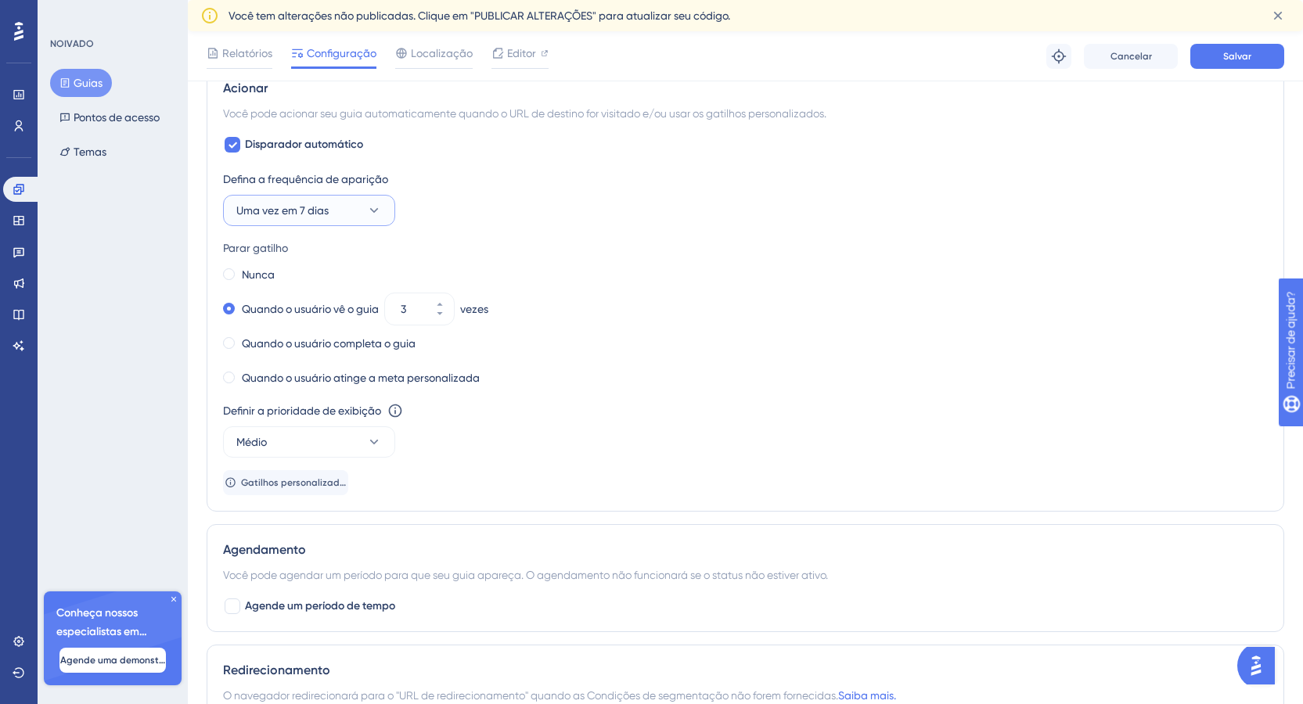
click at [379, 213] on icon at bounding box center [374, 211] width 16 height 16
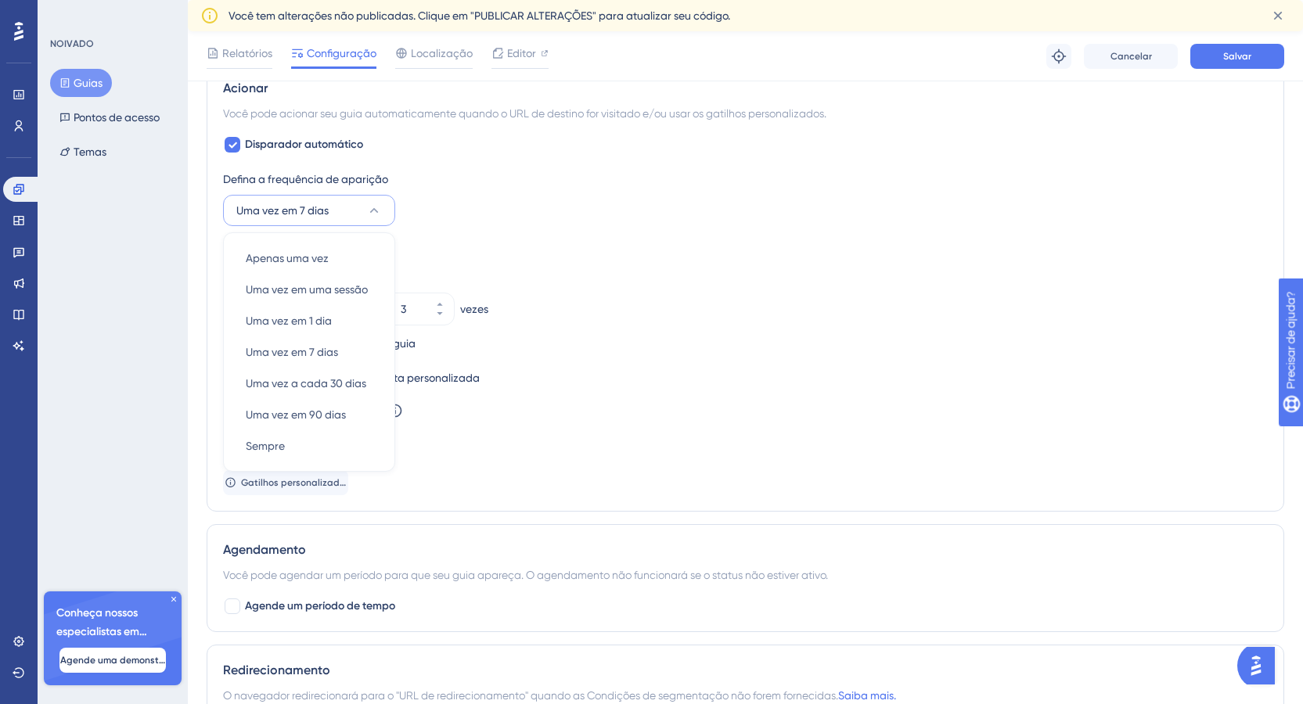
click at [463, 209] on div "Defina a frequência de aparição Uma vez em 7 dias Apenas uma vez Apenas uma vez…" at bounding box center [745, 198] width 1044 height 56
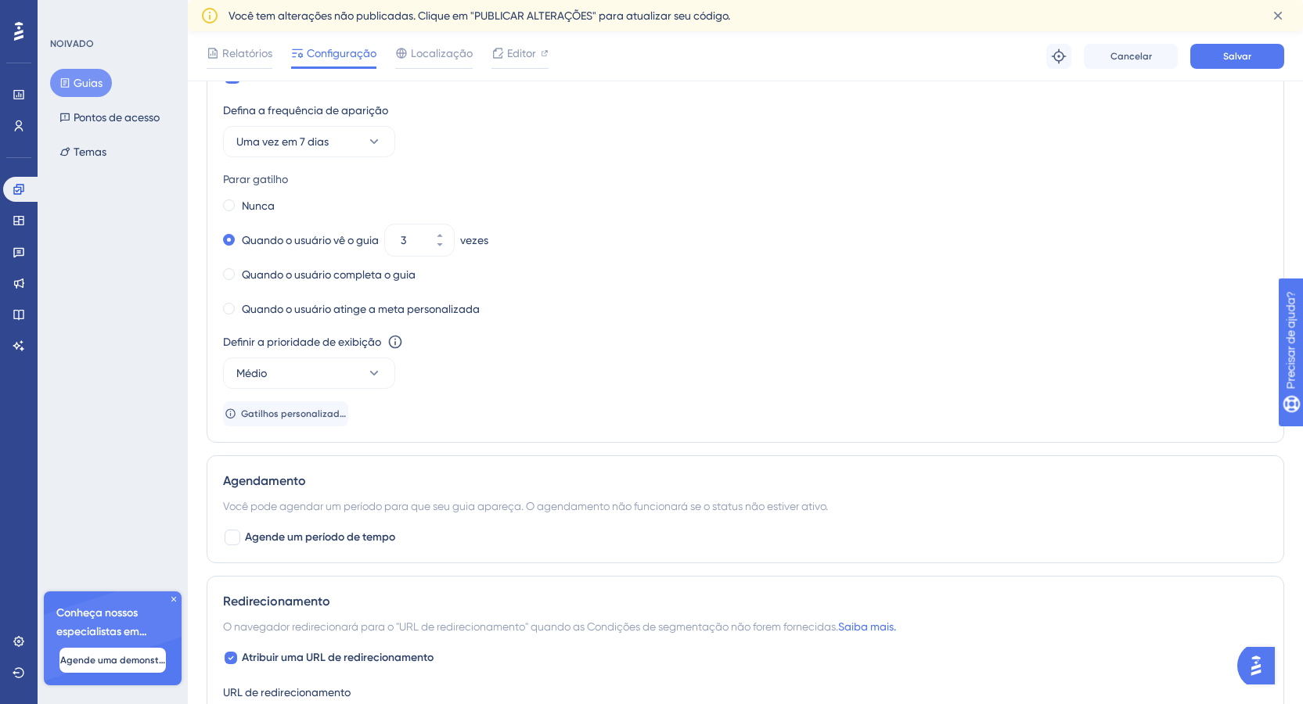
scroll to position [609, 0]
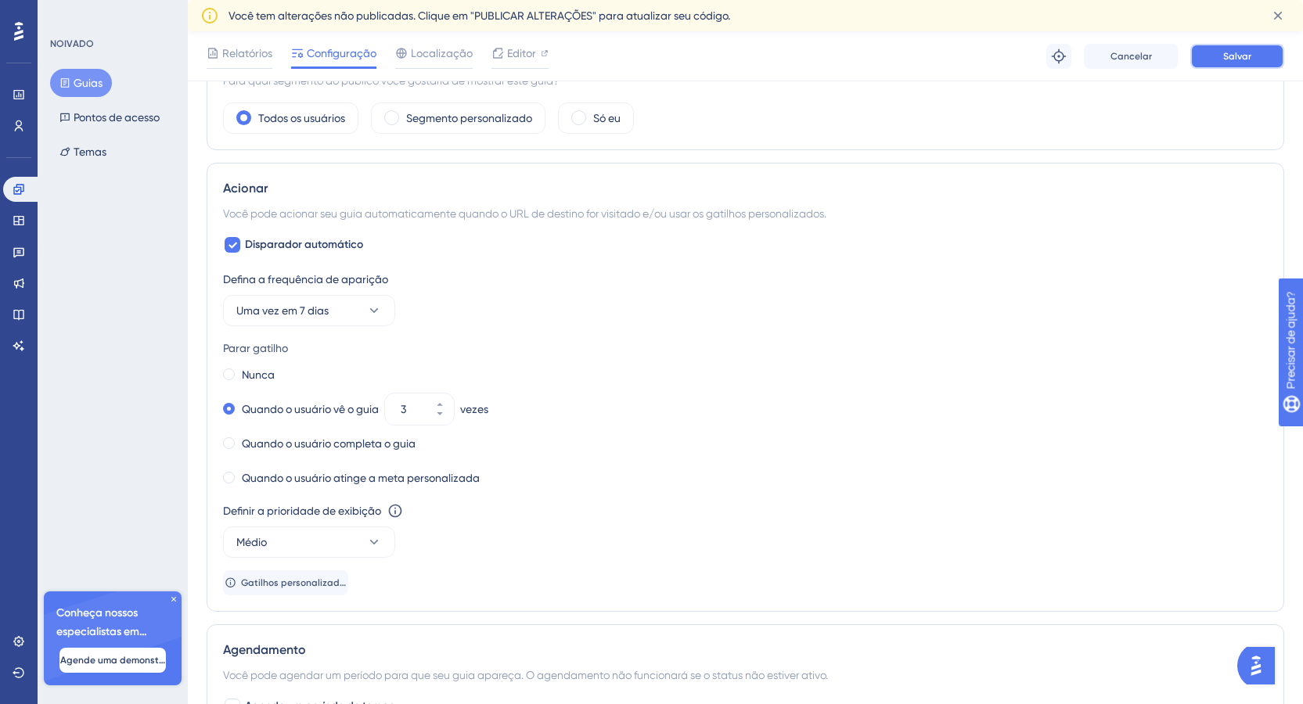
click at [1246, 53] on font "Salvar" at bounding box center [1237, 56] width 28 height 11
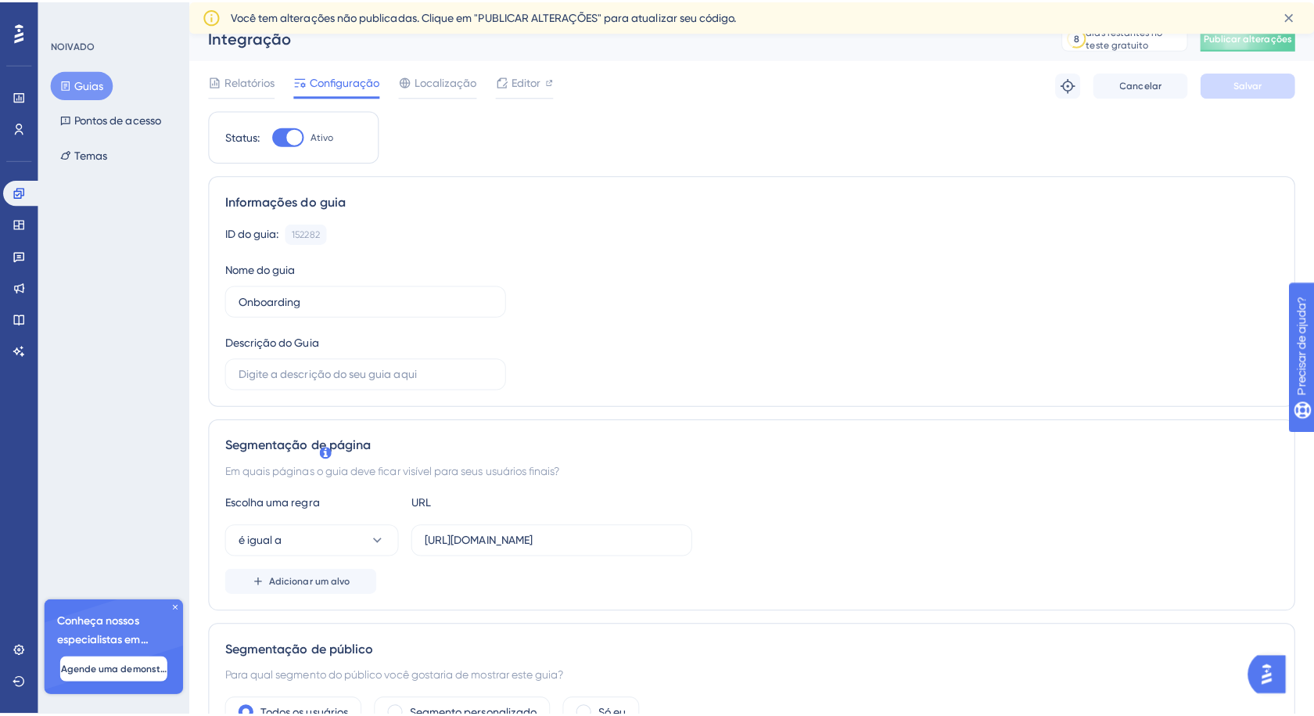
scroll to position [0, 0]
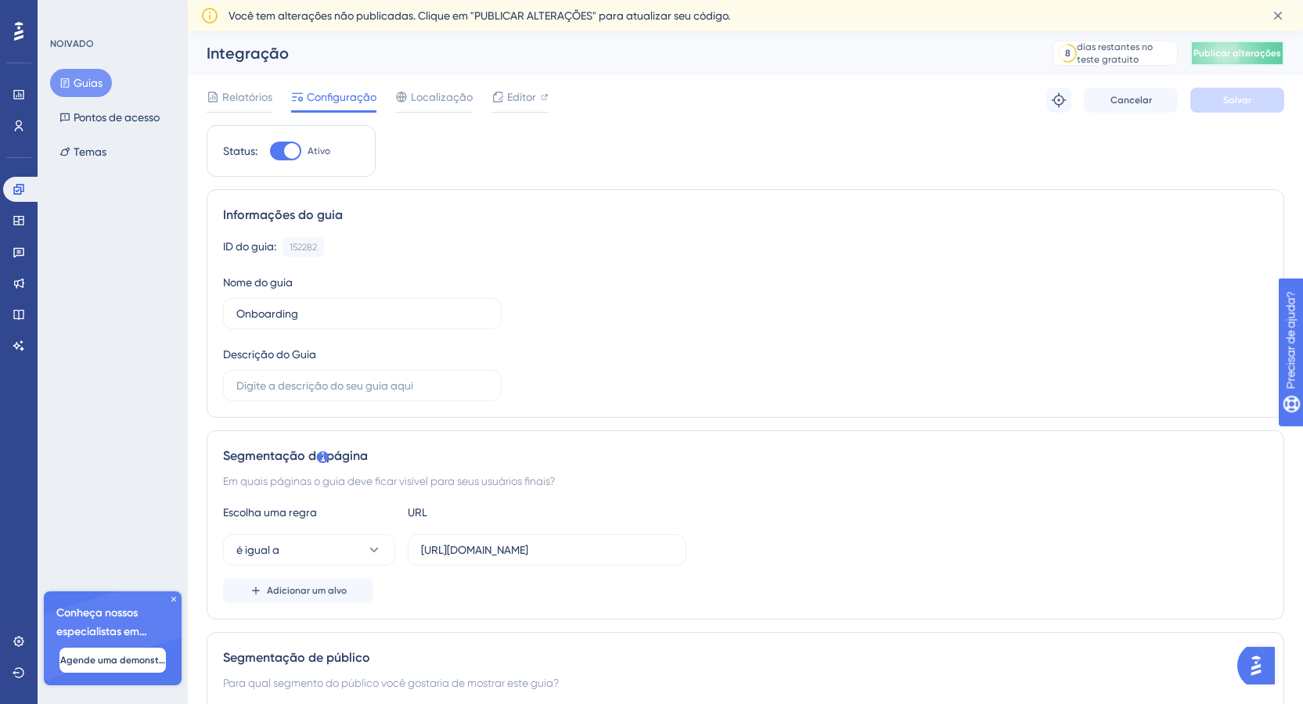
click at [1249, 51] on font "Publicar alterações" at bounding box center [1237, 53] width 88 height 11
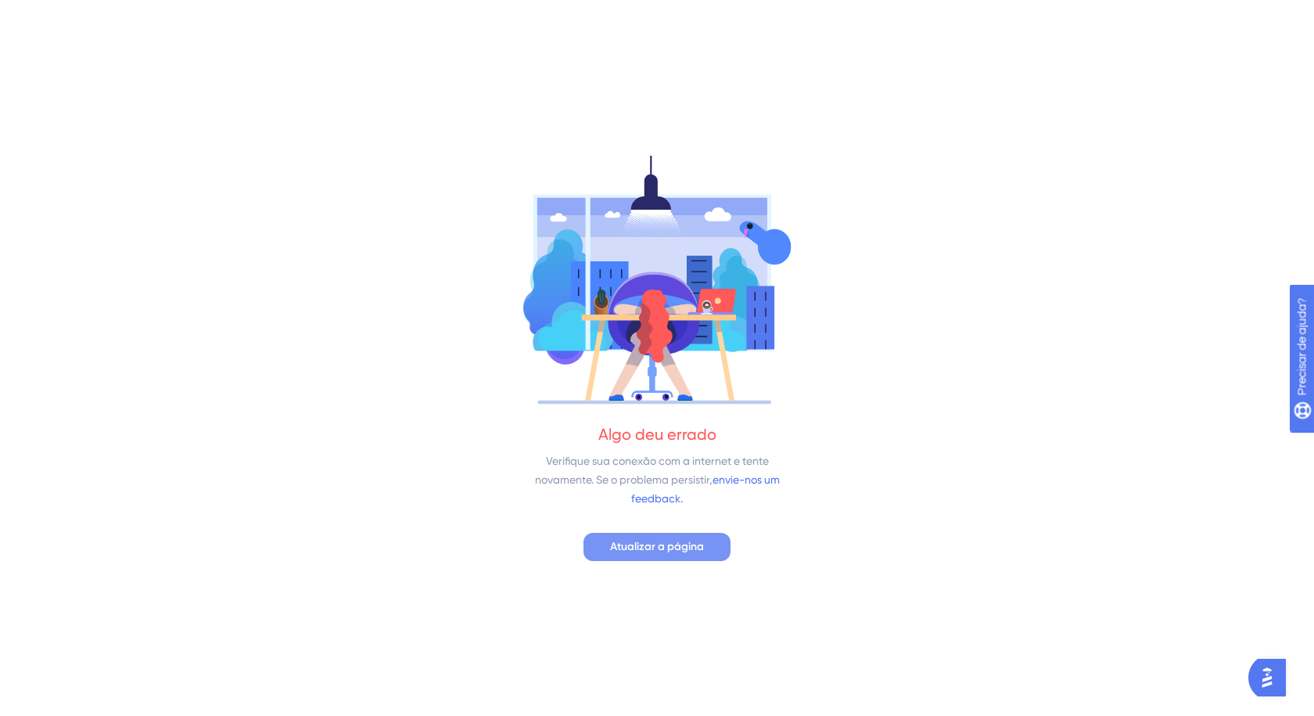
click at [687, 551] on font "Atualizar a página" at bounding box center [657, 546] width 94 height 13
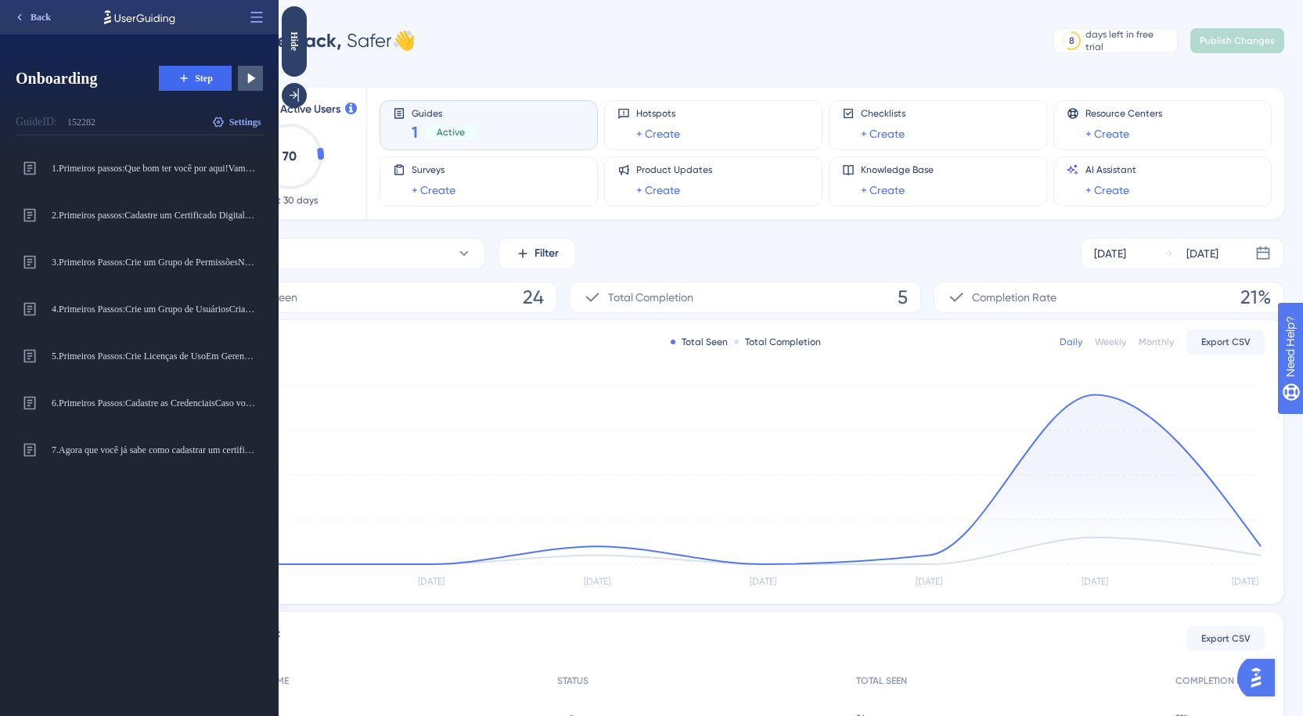
click at [25, 13] on icon at bounding box center [19, 17] width 13 height 13
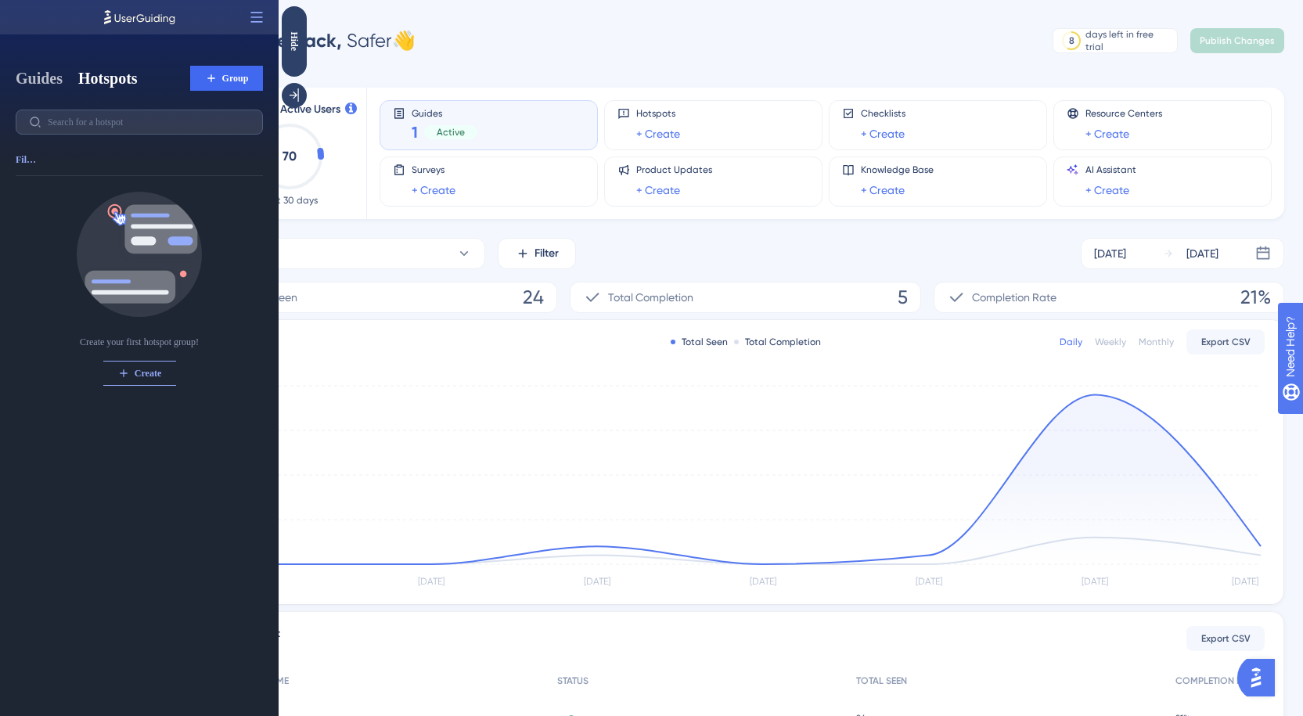
click at [45, 74] on button "Guides" at bounding box center [39, 78] width 47 height 22
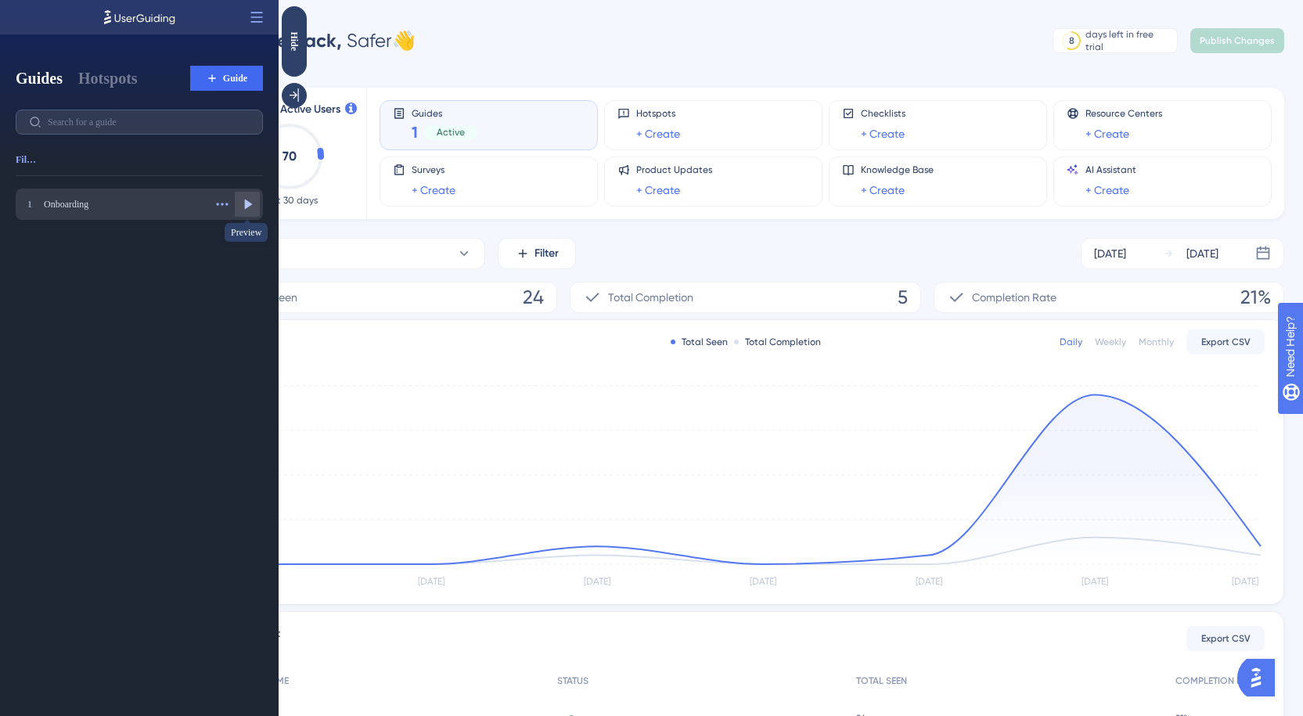
click at [248, 202] on icon at bounding box center [249, 204] width 8 height 10
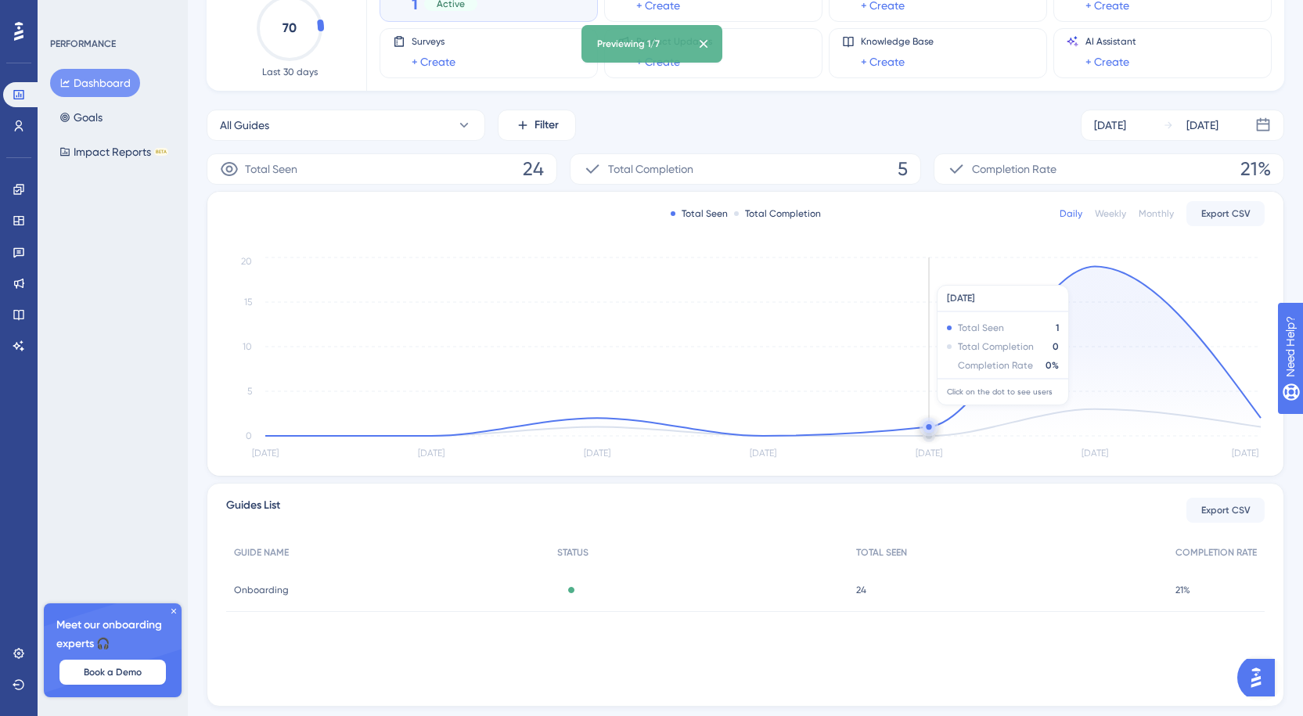
scroll to position [156, 0]
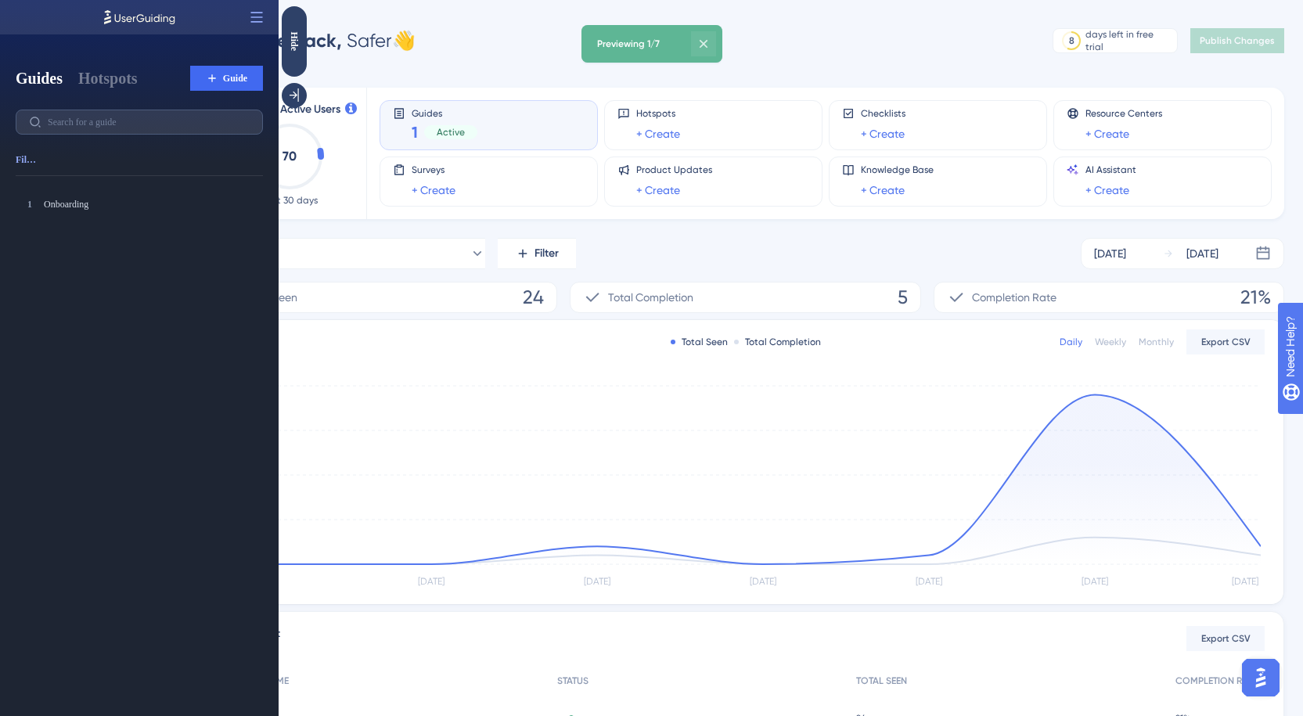
click at [710, 46] on icon at bounding box center [704, 44] width 16 height 16
click at [298, 39] on div "Hide" at bounding box center [294, 41] width 25 height 20
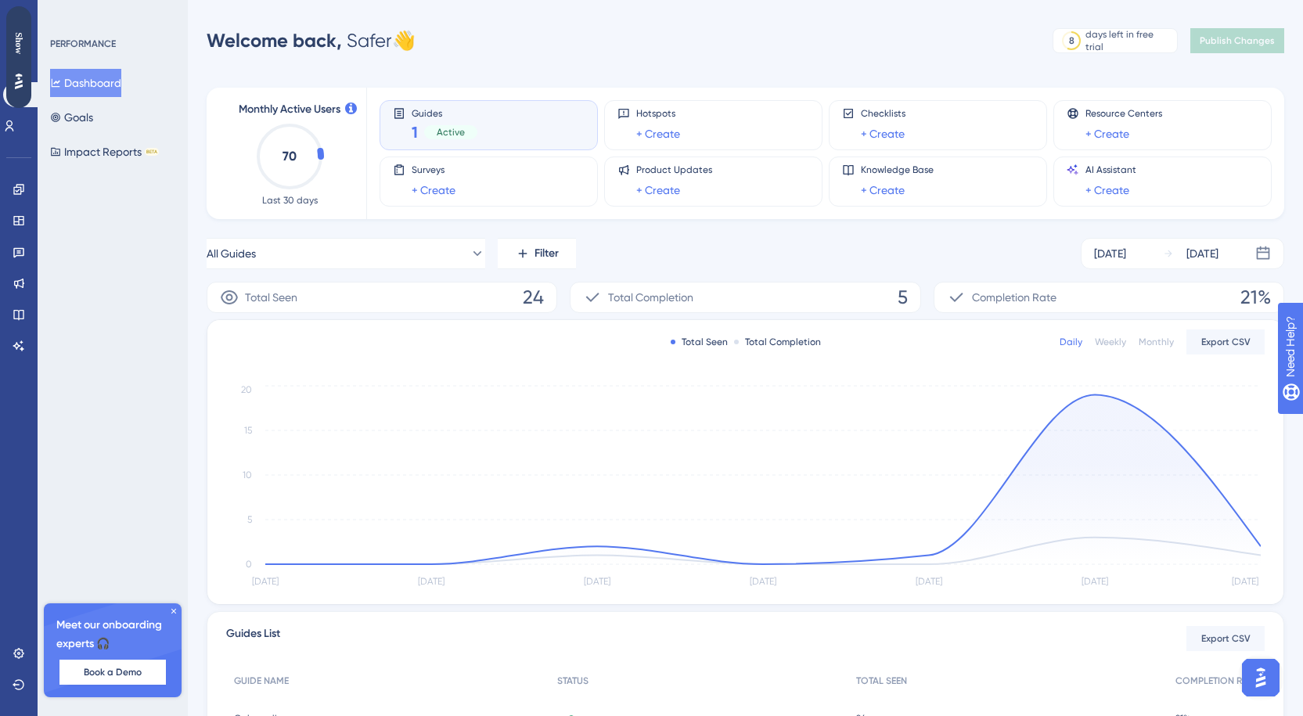
click at [174, 609] on icon at bounding box center [173, 610] width 9 height 9
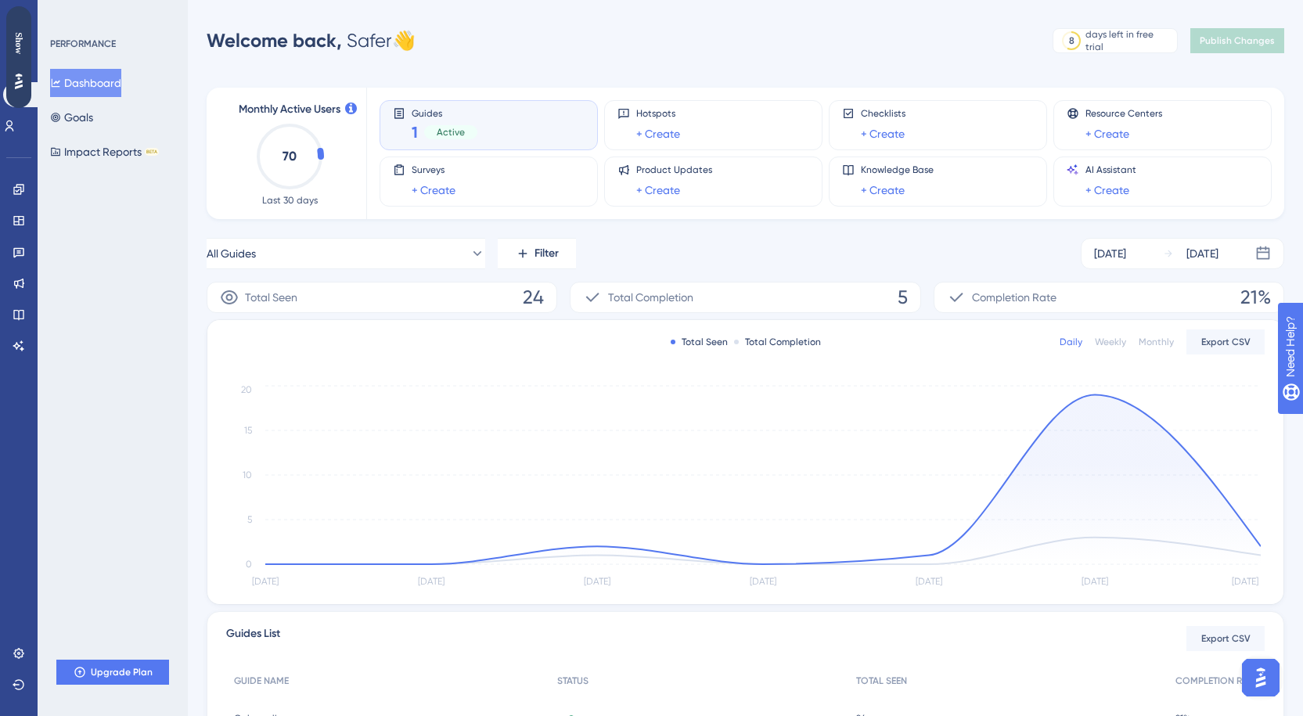
click at [542, 121] on div "Guides 1 Active" at bounding box center [489, 125] width 192 height 36
click at [509, 121] on div "Guides 1 Active" at bounding box center [489, 125] width 192 height 36
click at [21, 37] on div "Show" at bounding box center [18, 43] width 25 height 22
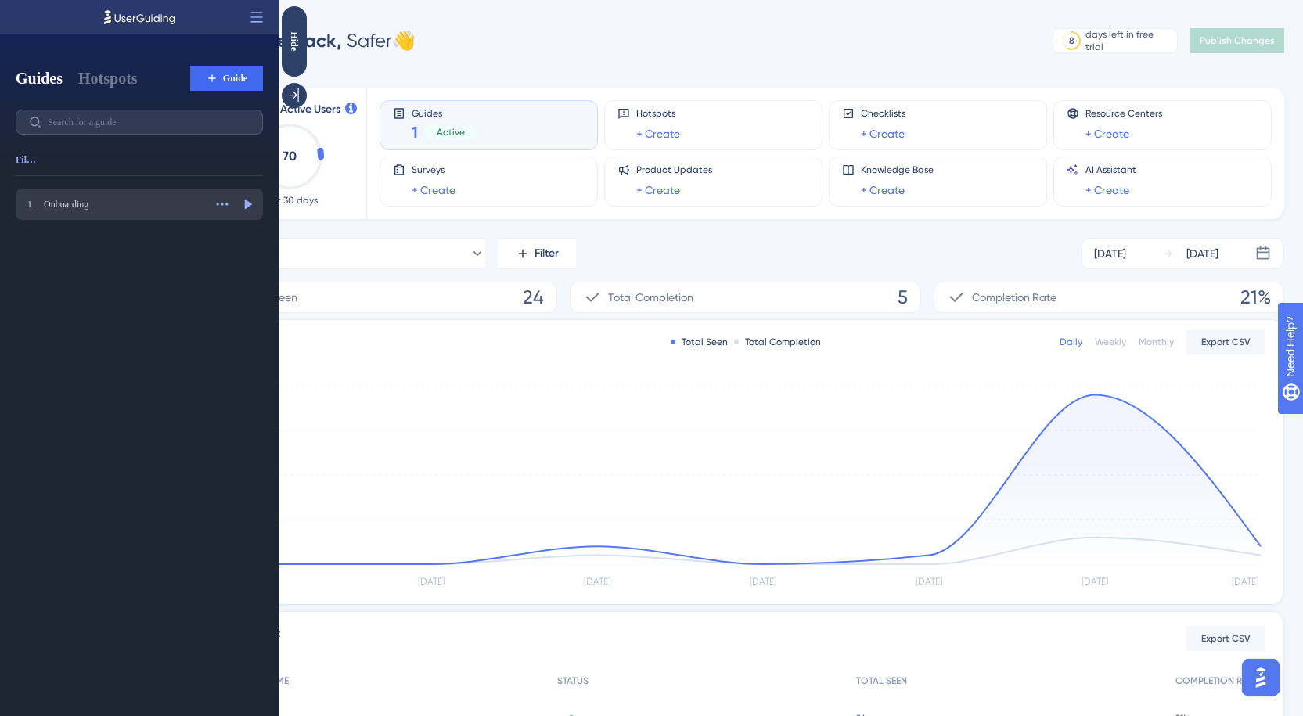
click at [100, 203] on div "Onboarding" at bounding box center [124, 204] width 160 height 13
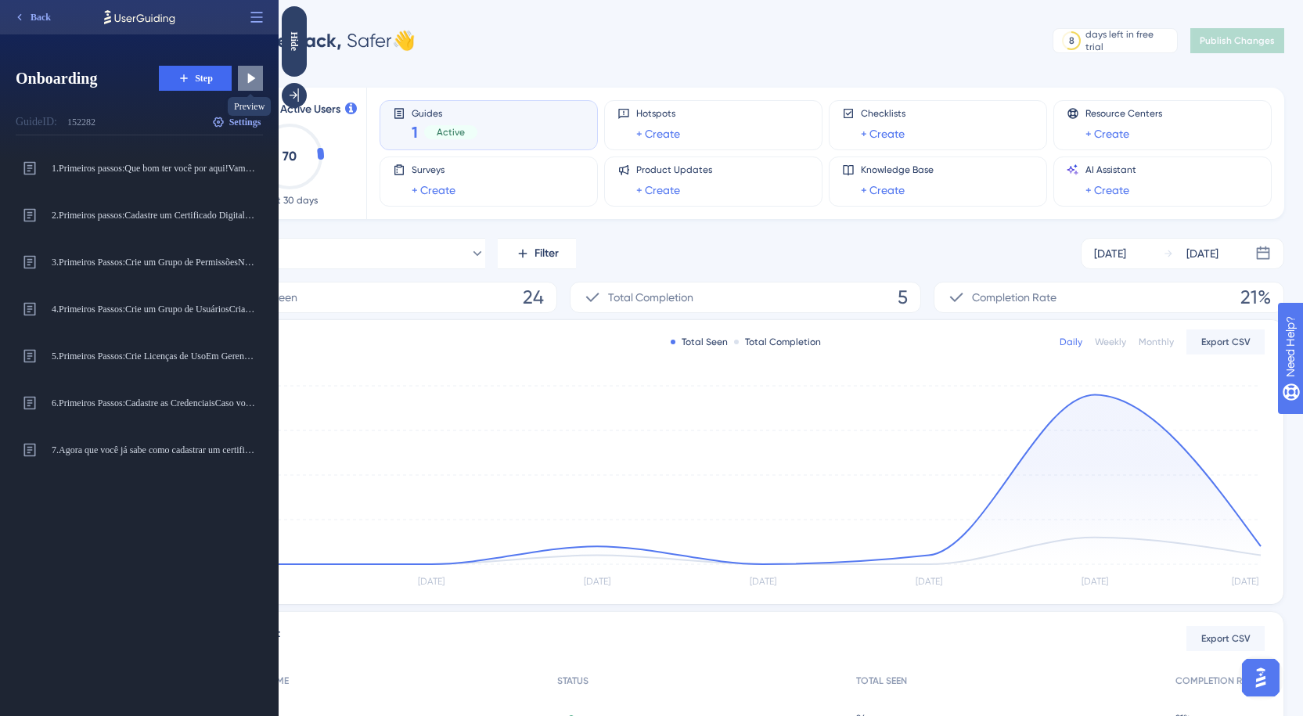
click at [250, 76] on icon at bounding box center [252, 79] width 8 height 10
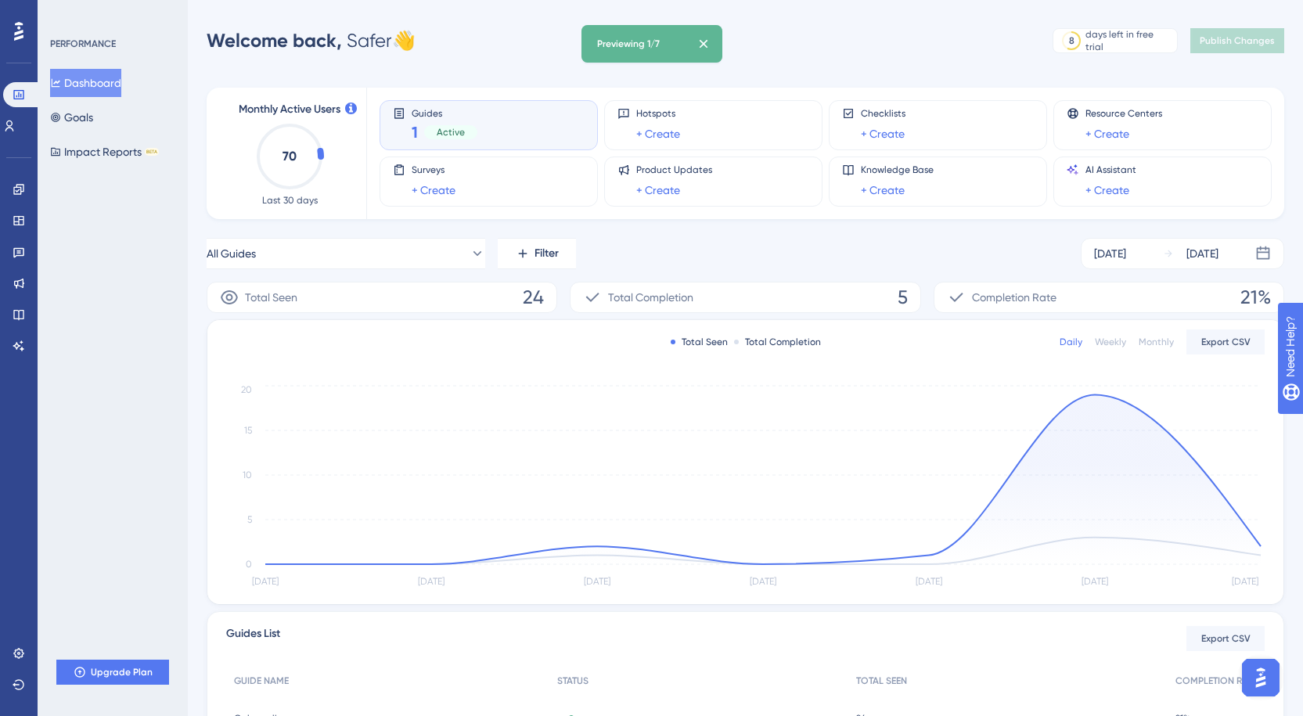
click at [643, 49] on div "Previewing 1/7" at bounding box center [628, 44] width 63 height 13
